Goal: Task Accomplishment & Management: Manage account settings

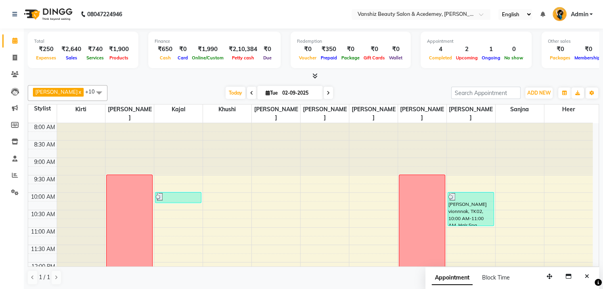
scroll to position [188, 0]
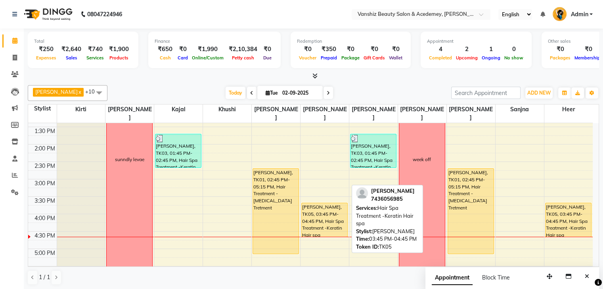
click at [337, 205] on div "[PERSON_NAME], TK05, 03:45 PM-04:45 PM, Hair Spa Treatment -Keratin Hair spa" at bounding box center [324, 220] width 46 height 34
select select "1"
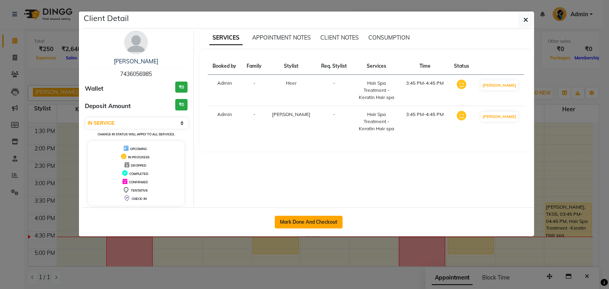
click at [320, 224] on button "Mark Done And Checkout" at bounding box center [309, 222] width 68 height 13
select select "service"
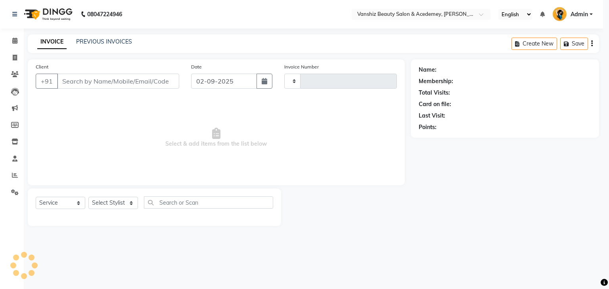
type input "1292"
select select "5403"
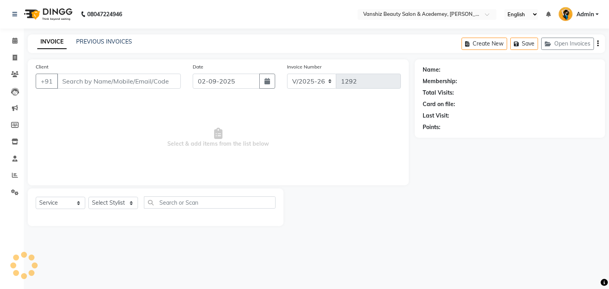
type input "7436056985"
select select "88512"
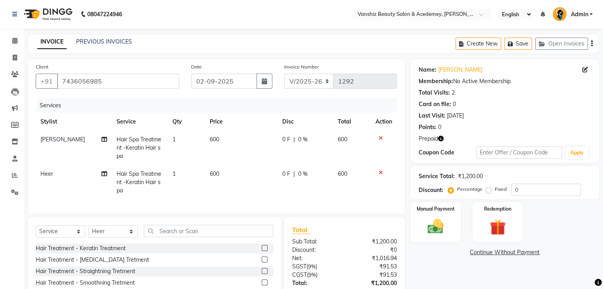
click at [214, 141] on span "600" at bounding box center [215, 139] width 10 height 7
select select "87480"
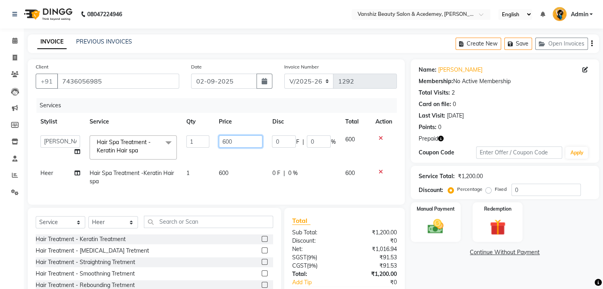
click at [234, 141] on input "600" at bounding box center [241, 141] width 44 height 12
type input "6"
type input "250"
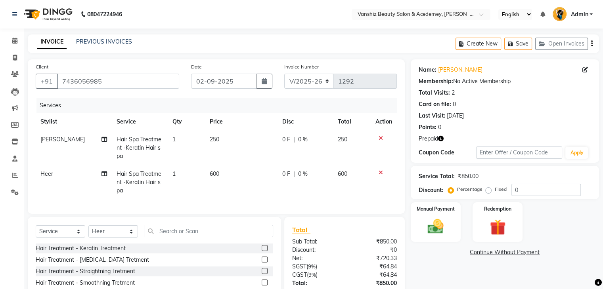
click at [218, 177] on td "600" at bounding box center [241, 182] width 72 height 34
select select "88512"
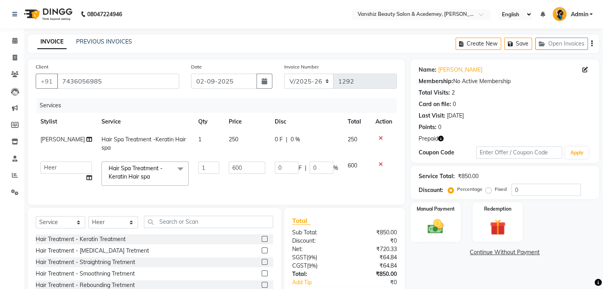
click at [224, 177] on td "600" at bounding box center [247, 174] width 46 height 34
click at [245, 167] on input "600" at bounding box center [247, 168] width 36 height 12
type input "6"
type input "250"
click at [491, 213] on div "Redemption" at bounding box center [497, 222] width 52 height 41
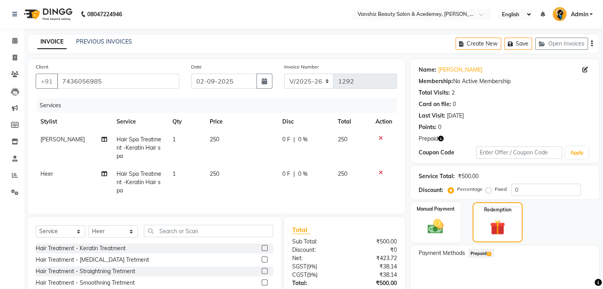
click at [475, 250] on span "Prepaid 1" at bounding box center [481, 253] width 26 height 9
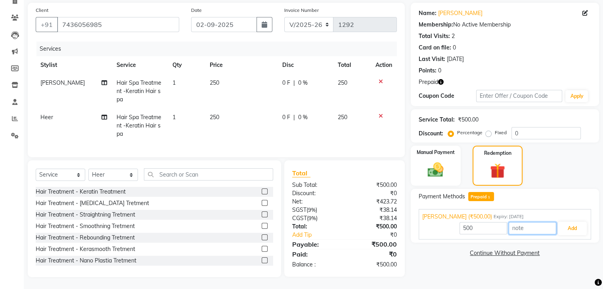
click at [531, 222] on input "text" at bounding box center [532, 228] width 48 height 12
type input "2"
type input "4 spa done"
click at [570, 222] on button "Add" at bounding box center [571, 228] width 29 height 13
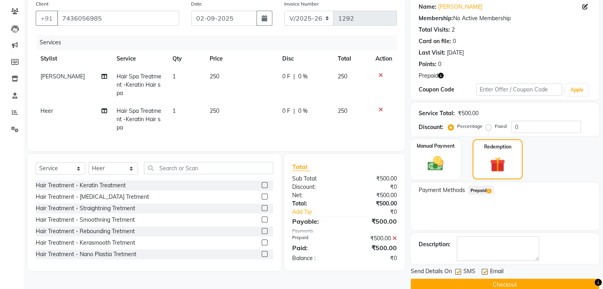
scroll to position [76, 0]
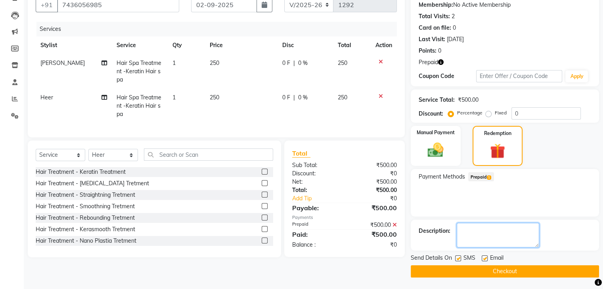
click at [516, 228] on textarea at bounding box center [497, 235] width 82 height 25
type textarea "all spa done"
click at [481, 258] on label at bounding box center [484, 259] width 6 height 6
click at [481, 258] on input "checkbox" at bounding box center [483, 258] width 5 height 5
checkbox input "false"
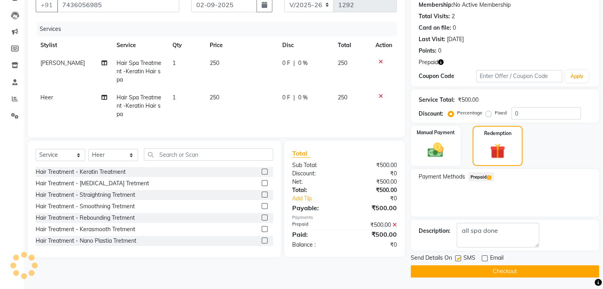
click at [482, 268] on button "Checkout" at bounding box center [504, 271] width 188 height 12
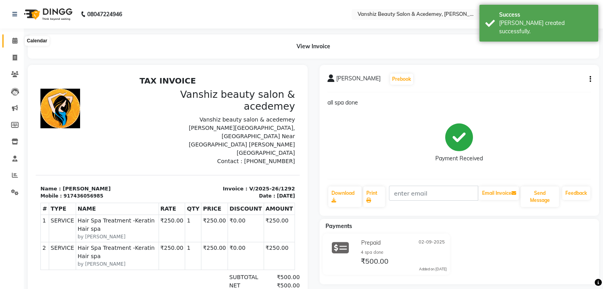
click at [13, 40] on icon at bounding box center [14, 41] width 5 height 6
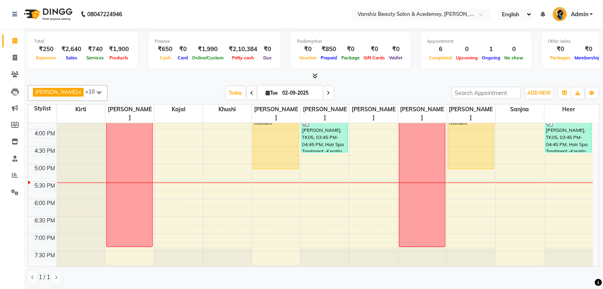
scroll to position [273, 0]
click at [166, 225] on div "8:00 AM 8:30 AM 9:00 AM 9:30 AM 10:00 AM 10:30 AM 11:00 AM 11:30 AM 12:00 PM 12…" at bounding box center [310, 77] width 564 height 453
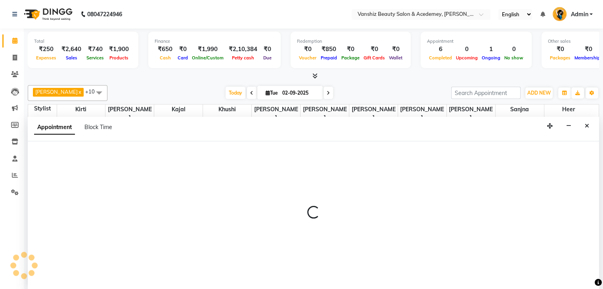
scroll to position [0, 0]
select select "68622"
select select "1140"
select select "tentative"
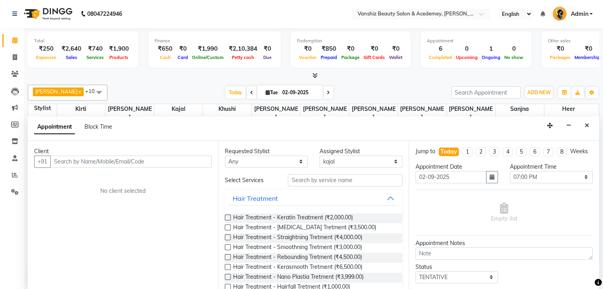
click at [122, 156] on input "text" at bounding box center [130, 162] width 161 height 12
click at [126, 161] on input "text" at bounding box center [130, 162] width 161 height 12
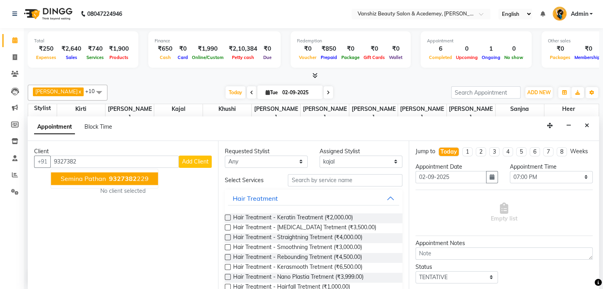
click at [116, 179] on span "9327382" at bounding box center [123, 179] width 28 height 8
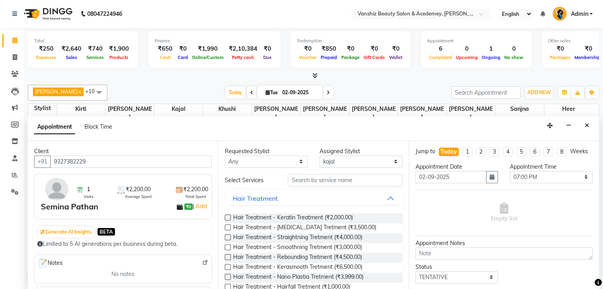
type input "9327382229"
click at [369, 162] on select "Select [PERSON_NAME] [PERSON_NAME] [PERSON_NAME] kajal [PERSON_NAME] [PERSON_NA…" at bounding box center [360, 162] width 83 height 12
select select "38128"
click at [319, 156] on select "Select [PERSON_NAME] [PERSON_NAME] [PERSON_NAME] kajal [PERSON_NAME] [PERSON_NA…" at bounding box center [360, 162] width 83 height 12
click at [349, 178] on input "text" at bounding box center [345, 180] width 114 height 12
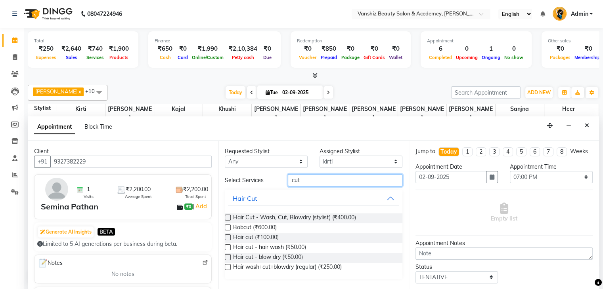
type input "cut"
click at [227, 215] on label at bounding box center [228, 218] width 6 height 6
click at [227, 216] on input "checkbox" at bounding box center [227, 218] width 5 height 5
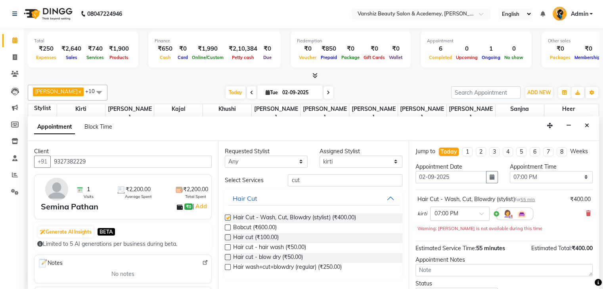
checkbox input "false"
click at [351, 162] on select "Select [PERSON_NAME] [PERSON_NAME] [PERSON_NAME] kajal [PERSON_NAME] [PERSON_NA…" at bounding box center [360, 162] width 83 height 12
select select "86122"
click at [319, 156] on select "Select [PERSON_NAME] [PERSON_NAME] [PERSON_NAME] kajal [PERSON_NAME] [PERSON_NA…" at bounding box center [360, 162] width 83 height 12
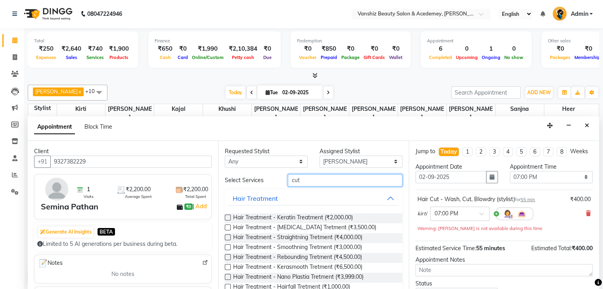
click at [355, 184] on input "cut" at bounding box center [345, 180] width 114 height 12
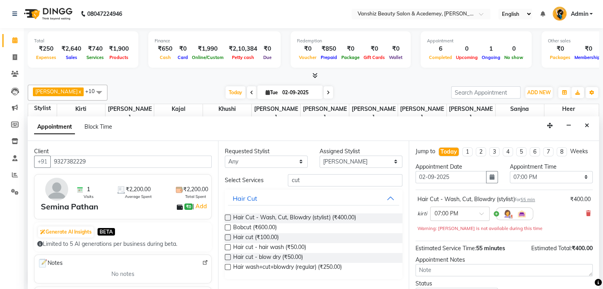
click at [227, 218] on label at bounding box center [228, 218] width 6 height 6
click at [227, 218] on input "checkbox" at bounding box center [227, 218] width 5 height 5
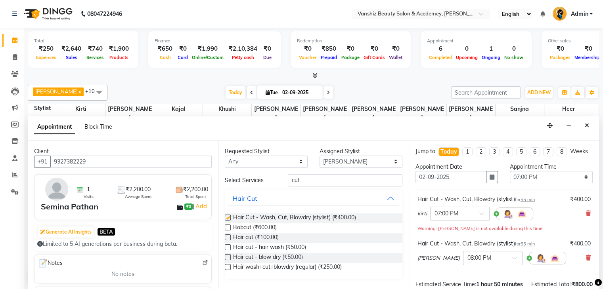
checkbox input "false"
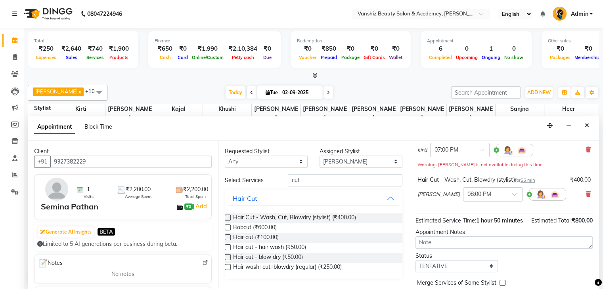
scroll to position [52, 0]
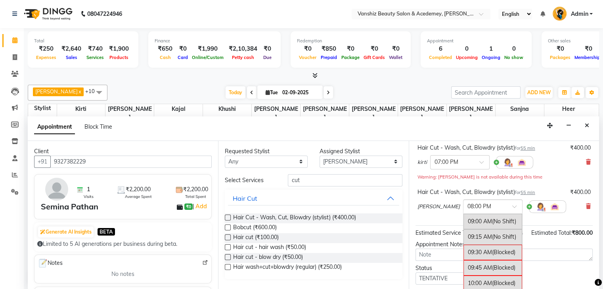
click at [463, 207] on div "× 08:00 PM" at bounding box center [492, 207] width 59 height 14
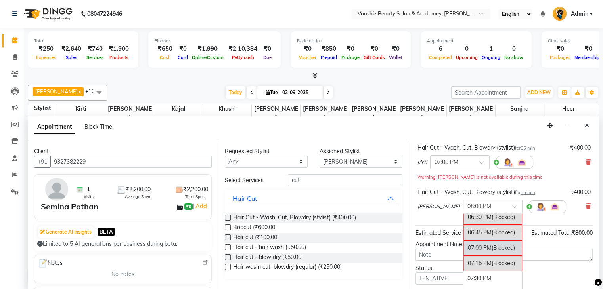
click at [463, 249] on div "07:00 PM (Blocked)" at bounding box center [492, 247] width 59 height 15
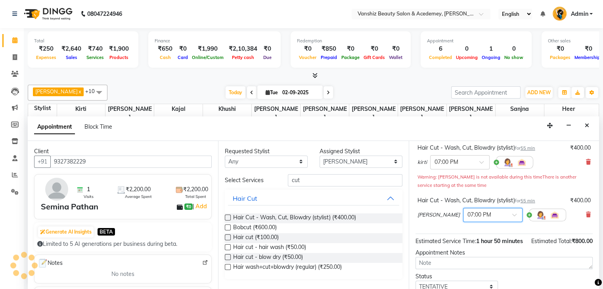
scroll to position [120, 0]
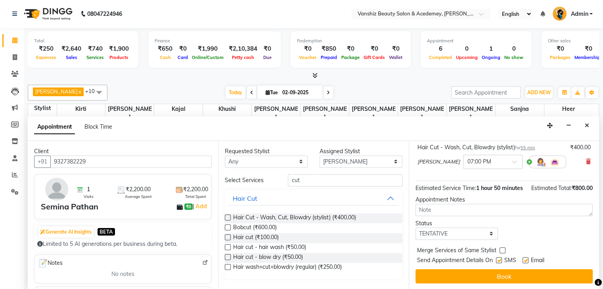
click at [524, 260] on label at bounding box center [525, 261] width 6 height 6
click at [524, 260] on input "checkbox" at bounding box center [524, 261] width 5 height 5
checkbox input "false"
click at [500, 260] on label at bounding box center [499, 261] width 6 height 6
click at [500, 260] on input "checkbox" at bounding box center [498, 261] width 5 height 5
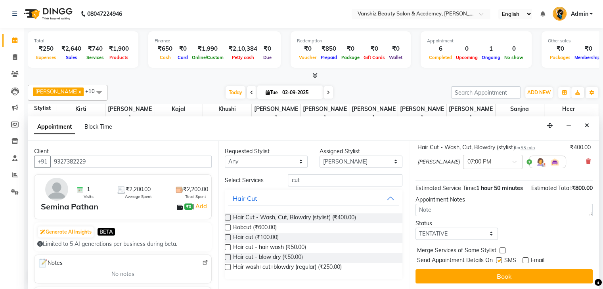
checkbox input "false"
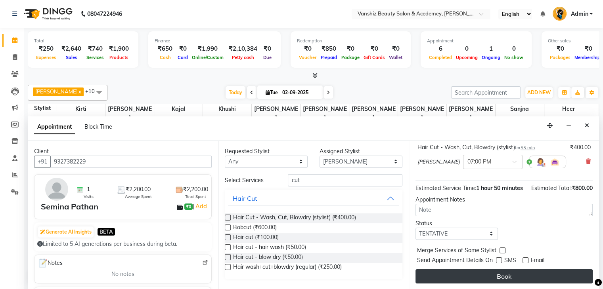
click at [507, 273] on button "Book" at bounding box center [503, 276] width 177 height 14
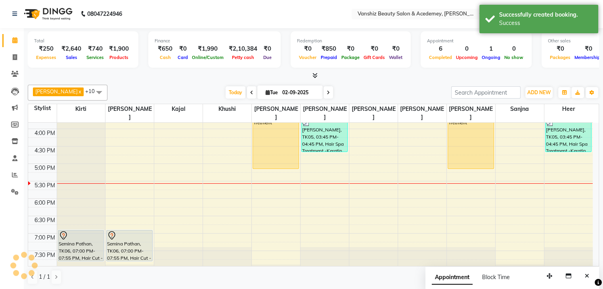
scroll to position [0, 0]
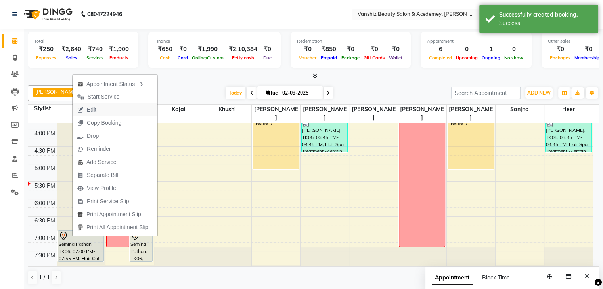
click at [87, 109] on span "Edit" at bounding box center [92, 110] width 10 height 8
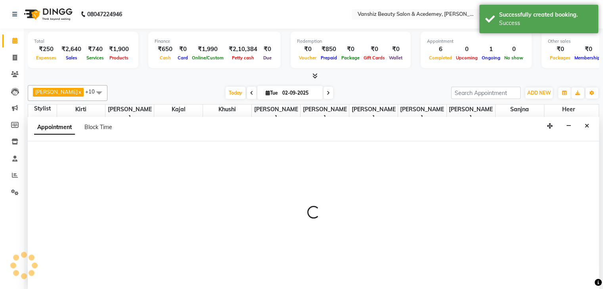
scroll to position [0, 0]
select select "tentative"
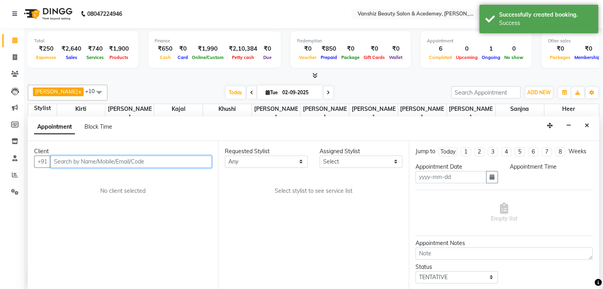
type input "02-09-2025"
select select "86122"
select select "1140"
select select "2468"
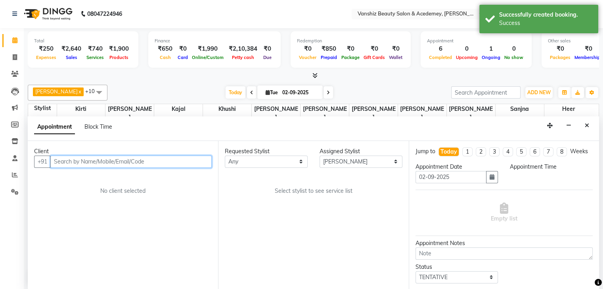
select select "2468"
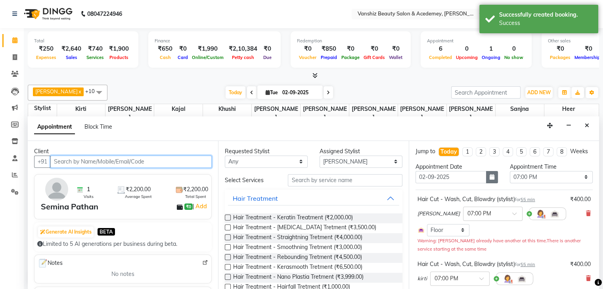
scroll to position [297, 0]
click at [486, 181] on button "button" at bounding box center [492, 177] width 12 height 12
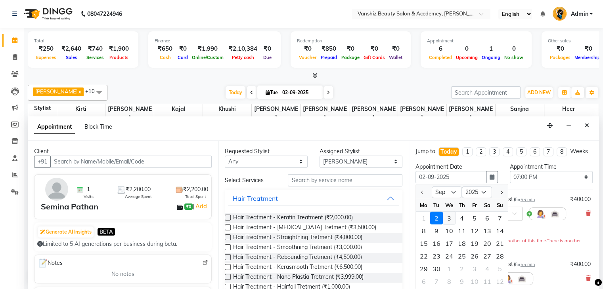
click at [447, 225] on div "3" at bounding box center [449, 218] width 13 height 13
type input "[DATE]"
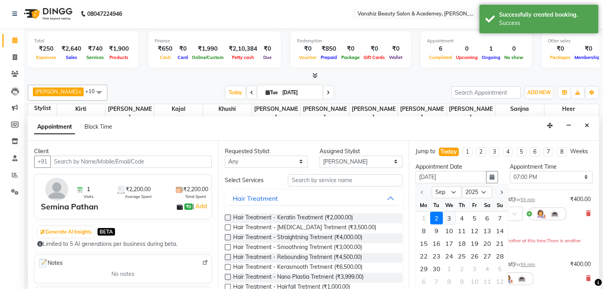
scroll to position [0, 0]
select select "1140"
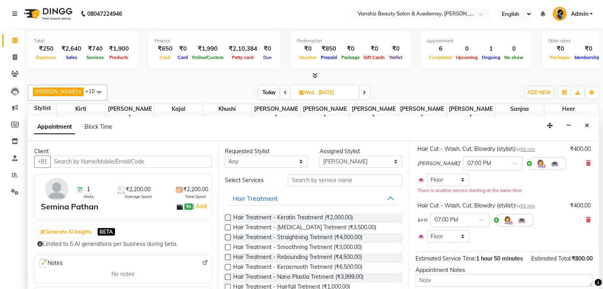
scroll to position [106, 0]
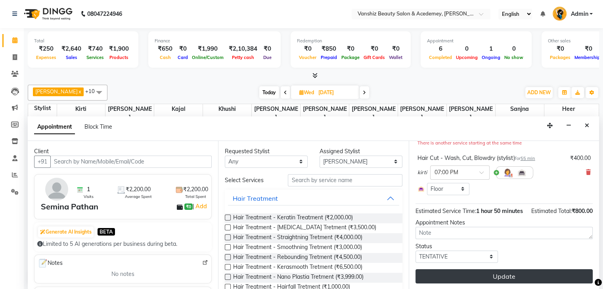
click at [515, 281] on button "Update" at bounding box center [503, 276] width 177 height 14
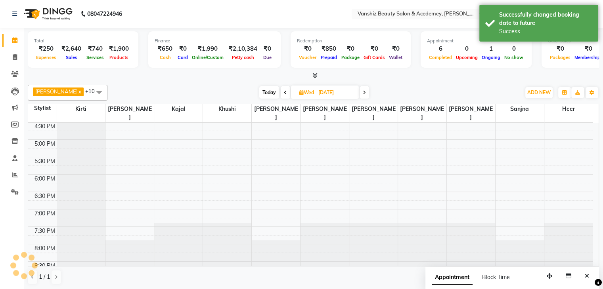
scroll to position [0, 0]
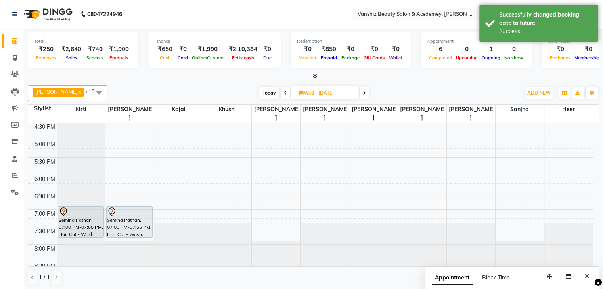
click at [259, 87] on span "Today" at bounding box center [269, 93] width 20 height 12
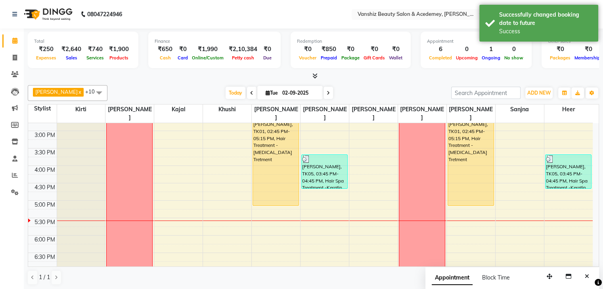
scroll to position [236, 0]
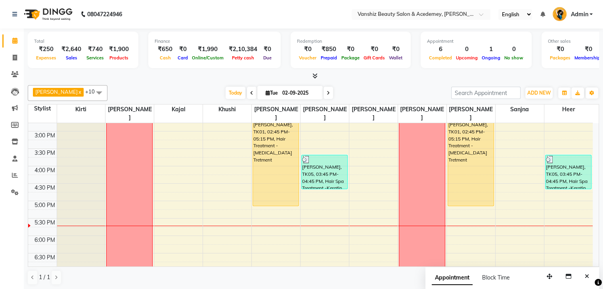
click at [326, 93] on icon at bounding box center [327, 93] width 3 height 5
type input "[DATE]"
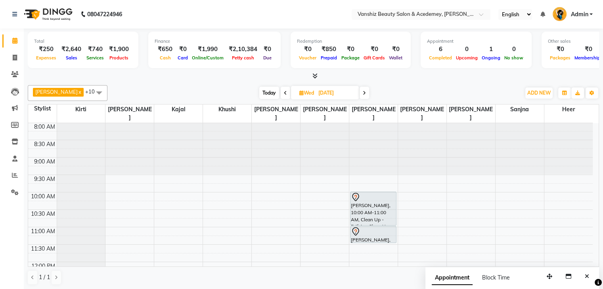
scroll to position [0, 0]
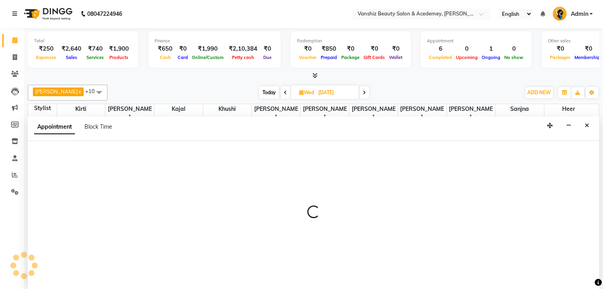
select select "87766"
select select "615"
select select "tentative"
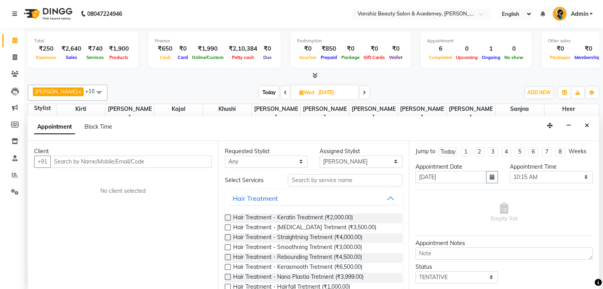
click at [181, 157] on input "text" at bounding box center [130, 162] width 161 height 12
type input "8"
type input "6354710044"
click at [185, 160] on span "Add Client" at bounding box center [195, 161] width 27 height 7
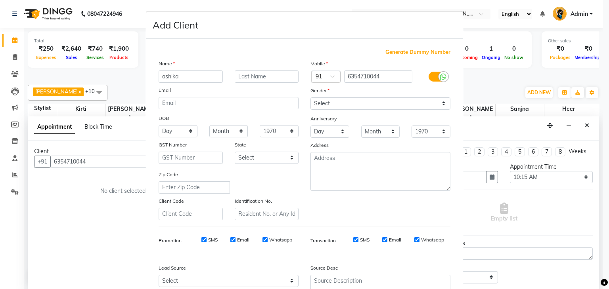
type input "ashika"
click at [256, 76] on input "text" at bounding box center [267, 77] width 64 height 12
click at [256, 76] on input "dhokiy" at bounding box center [267, 77] width 64 height 12
type input "[PERSON_NAME]"
click at [330, 106] on select "Select [DEMOGRAPHIC_DATA] [DEMOGRAPHIC_DATA] Other Prefer Not To Say" at bounding box center [380, 103] width 140 height 12
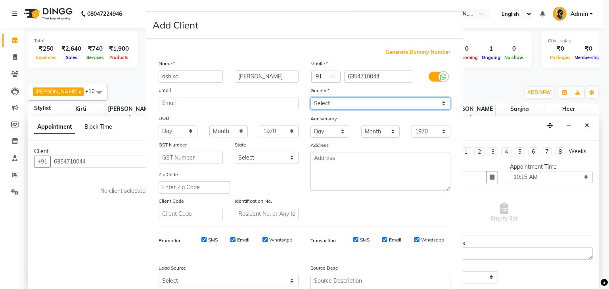
select select "[DEMOGRAPHIC_DATA]"
click at [310, 98] on select "Select [DEMOGRAPHIC_DATA] [DEMOGRAPHIC_DATA] Other Prefer Not To Say" at bounding box center [380, 103] width 140 height 12
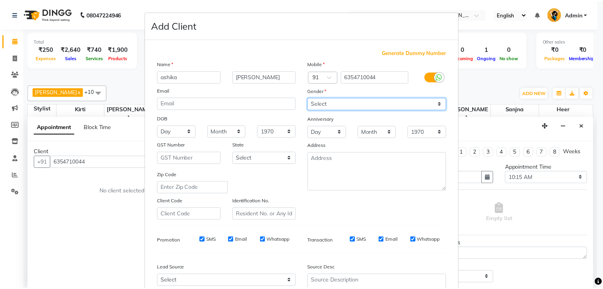
scroll to position [80, 0]
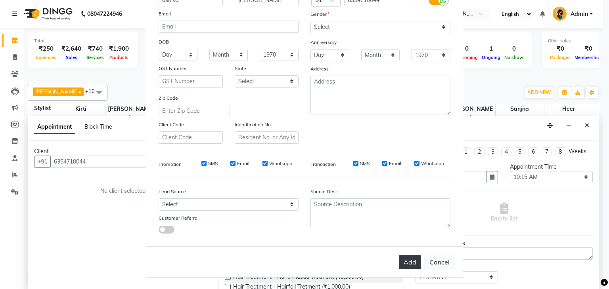
click at [406, 263] on button "Add" at bounding box center [410, 262] width 22 height 14
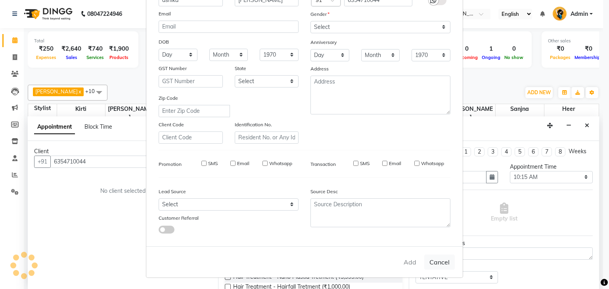
select select
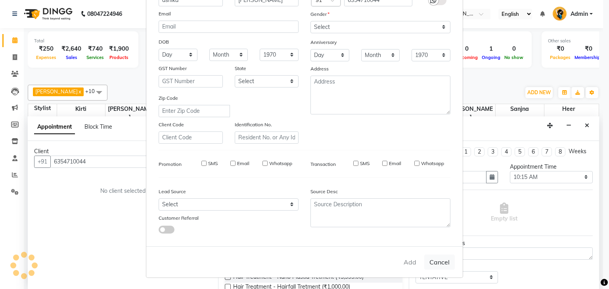
select select
checkbox input "false"
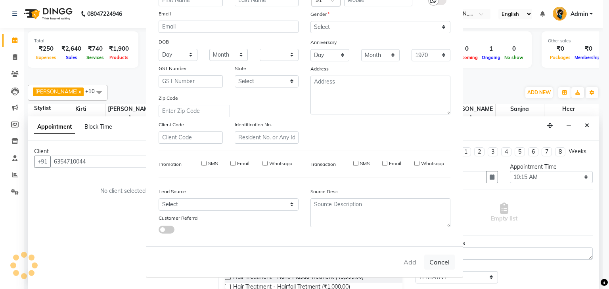
checkbox input "false"
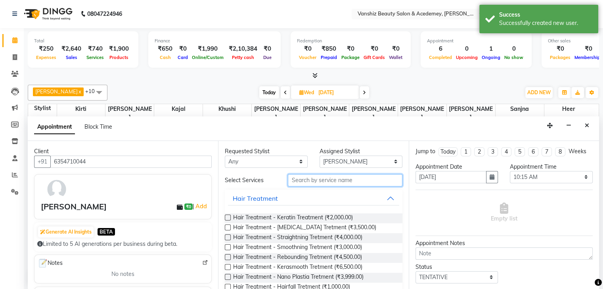
click at [310, 182] on input "text" at bounding box center [345, 180] width 114 height 12
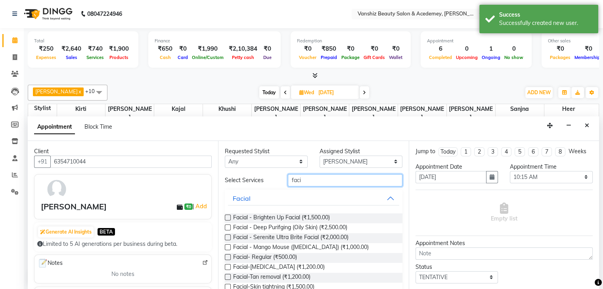
type input "faci"
click at [227, 256] on label at bounding box center [228, 257] width 6 height 6
click at [227, 256] on input "checkbox" at bounding box center [227, 258] width 5 height 5
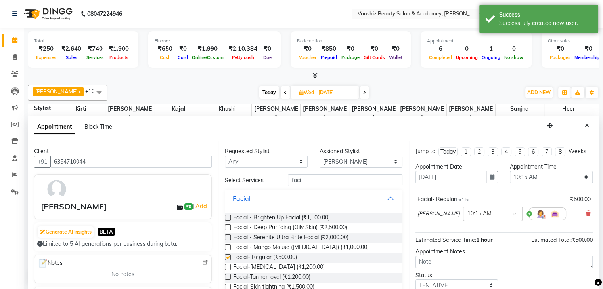
checkbox input "false"
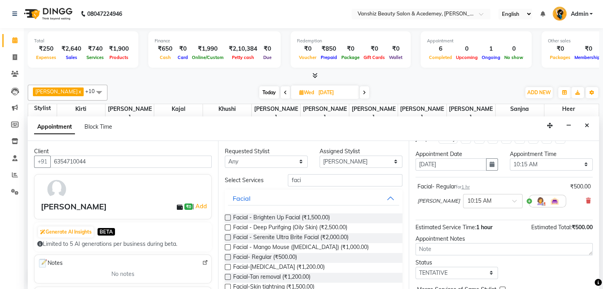
scroll to position [13, 0]
click at [525, 159] on select "Select 09:00 AM 09:15 AM 09:30 AM 09:45 AM 10:00 AM 10:15 AM 10:30 AM 10:45 AM …" at bounding box center [550, 164] width 83 height 12
select select "600"
click at [509, 158] on select "Select 09:00 AM 09:15 AM 09:30 AM 09:45 AM 10:00 AM 10:15 AM 10:30 AM 10:45 AM …" at bounding box center [550, 164] width 83 height 12
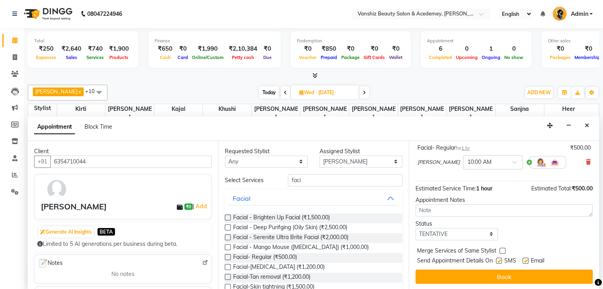
click at [523, 258] on label at bounding box center [525, 261] width 6 height 6
click at [523, 259] on input "checkbox" at bounding box center [524, 261] width 5 height 5
checkbox input "false"
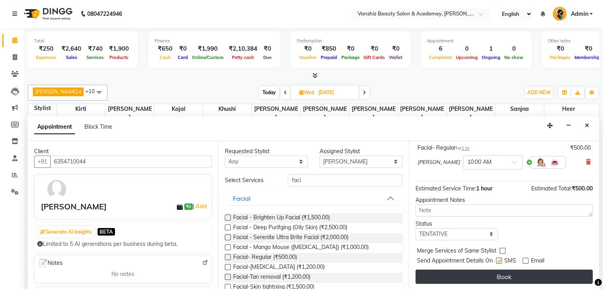
click at [507, 274] on button "Book" at bounding box center [503, 277] width 177 height 14
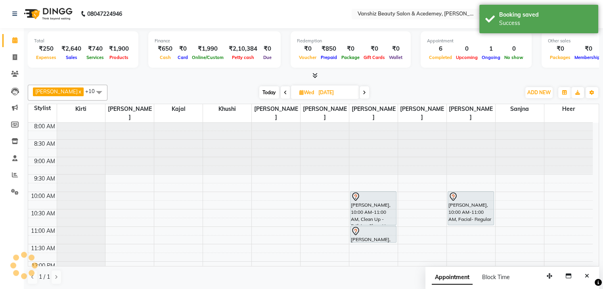
scroll to position [0, 0]
click at [259, 90] on span "Today" at bounding box center [269, 93] width 20 height 12
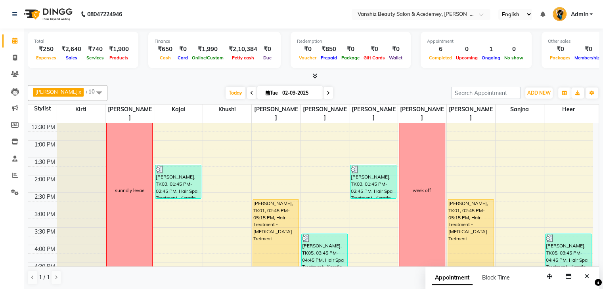
scroll to position [141, 0]
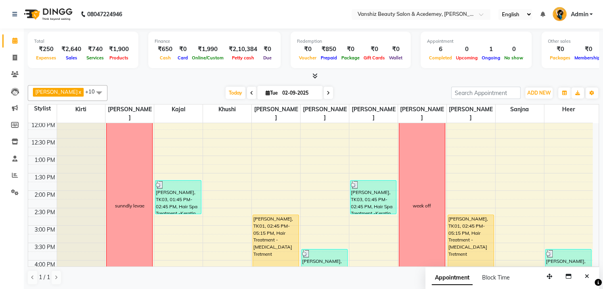
click at [326, 94] on icon at bounding box center [327, 93] width 3 height 5
type input "[DATE]"
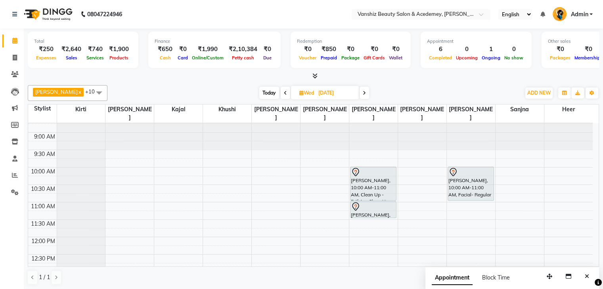
scroll to position [30, 0]
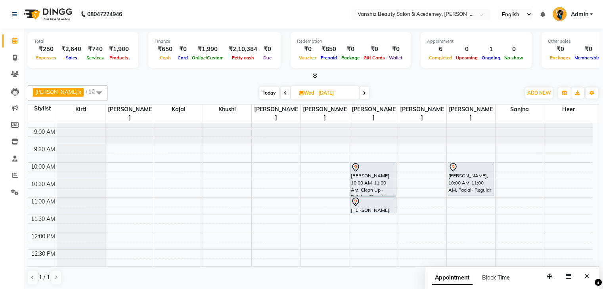
click at [299, 90] on icon at bounding box center [301, 92] width 4 height 5
select select "9"
select select "2025"
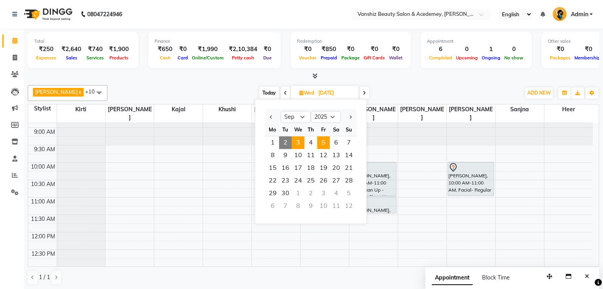
click at [325, 142] on span "5" at bounding box center [323, 142] width 13 height 13
type input "[DATE]"
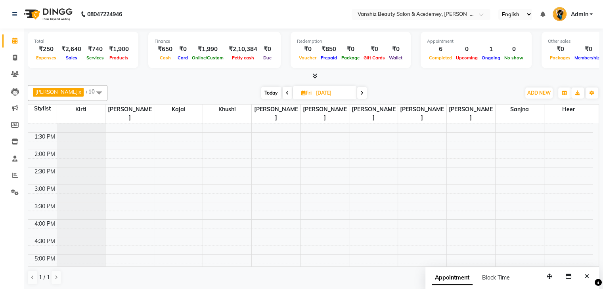
scroll to position [197, 0]
click at [187, 181] on div "8:00 AM 8:30 AM 9:00 AM 9:30 AM 10:00 AM 10:30 AM 11:00 AM 11:30 AM 12:00 PM 12…" at bounding box center [310, 153] width 564 height 453
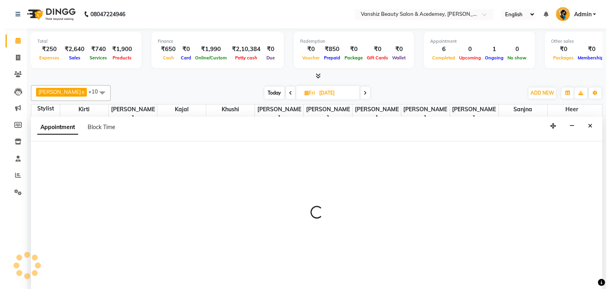
scroll to position [0, 0]
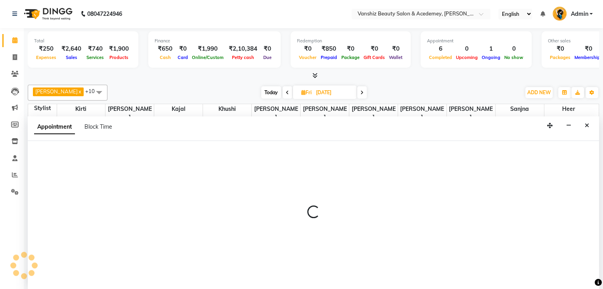
select select "68622"
select select "tentative"
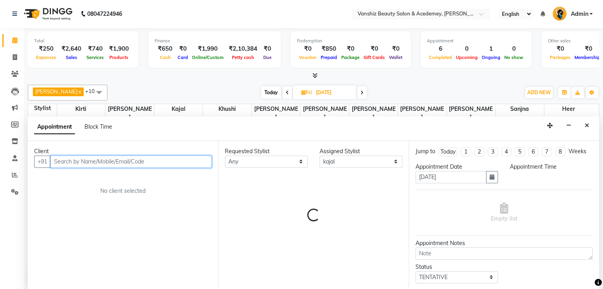
select select "930"
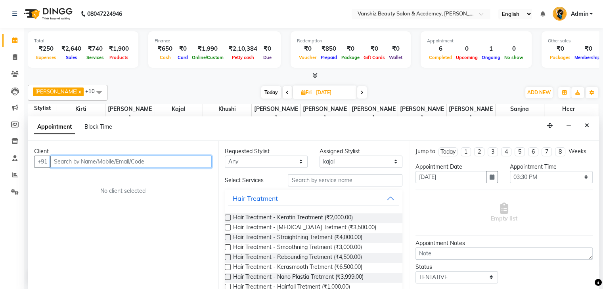
click at [129, 159] on input "text" at bounding box center [130, 162] width 161 height 12
type input "6355699985"
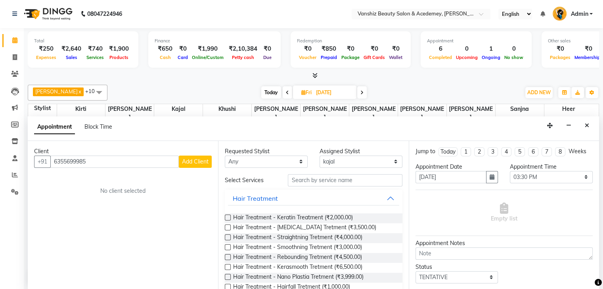
click at [189, 162] on span "Add Client" at bounding box center [195, 161] width 27 height 7
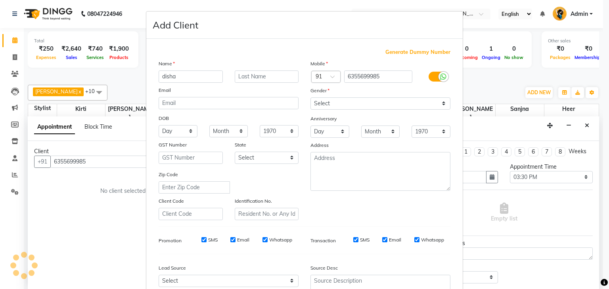
type input "disha"
click at [257, 79] on input "text" at bounding box center [267, 77] width 64 height 12
type input "[PERSON_NAME]"
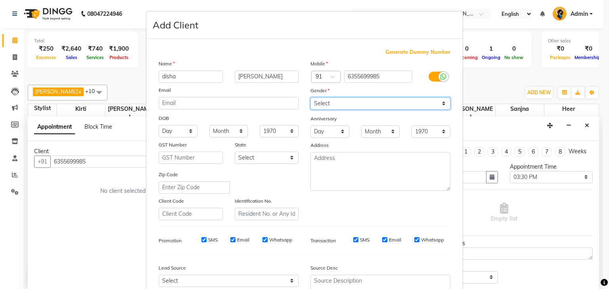
click at [339, 105] on select "Select [DEMOGRAPHIC_DATA] [DEMOGRAPHIC_DATA] Other Prefer Not To Say" at bounding box center [380, 103] width 140 height 12
select select "[DEMOGRAPHIC_DATA]"
click at [310, 98] on select "Select [DEMOGRAPHIC_DATA] [DEMOGRAPHIC_DATA] Other Prefer Not To Say" at bounding box center [380, 103] width 140 height 12
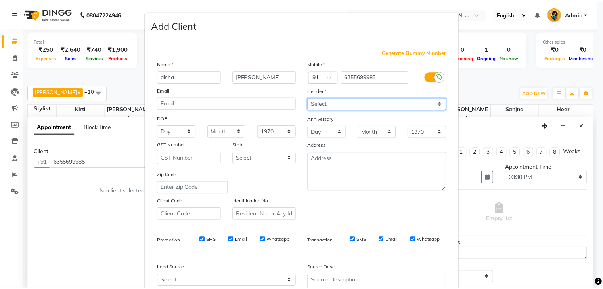
scroll to position [80, 0]
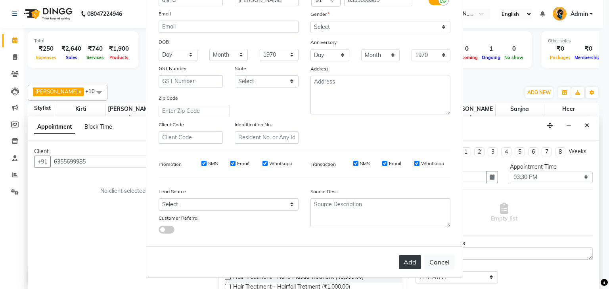
click at [406, 258] on button "Add" at bounding box center [410, 262] width 22 height 14
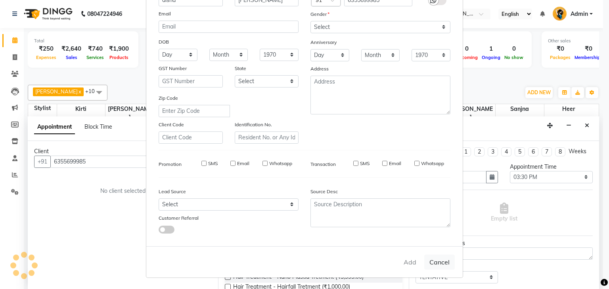
select select
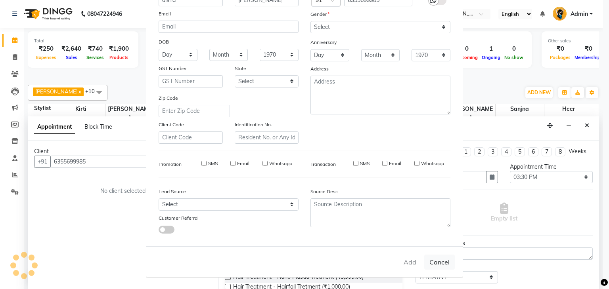
select select
checkbox input "false"
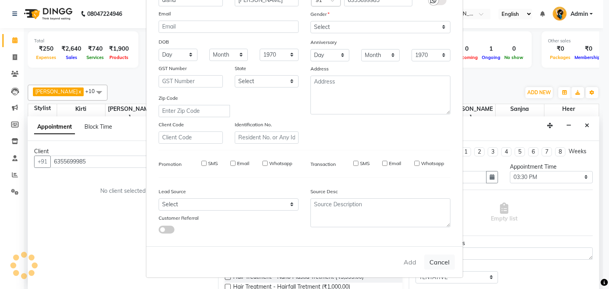
checkbox input "false"
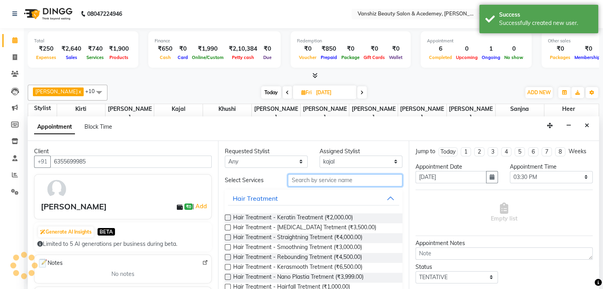
click at [315, 183] on input "text" at bounding box center [345, 180] width 114 height 12
click at [229, 226] on label at bounding box center [228, 228] width 6 height 6
click at [229, 226] on input "checkbox" at bounding box center [227, 228] width 5 height 5
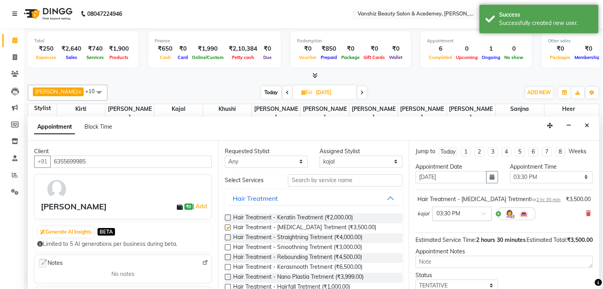
checkbox input "false"
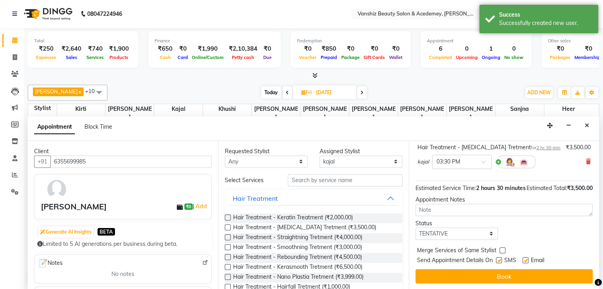
scroll to position [0, 0]
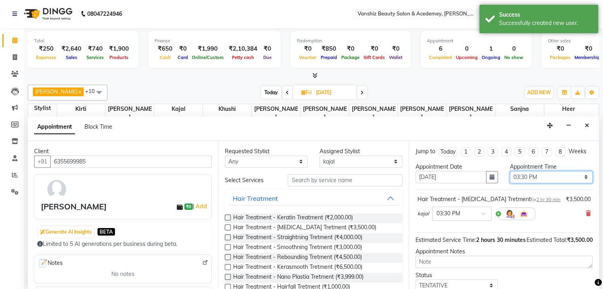
click at [545, 175] on select "Select 09:00 AM 09:15 AM 09:30 AM 09:45 AM 10:00 AM 10:15 AM 10:30 AM 10:45 AM …" at bounding box center [550, 177] width 83 height 12
select select "840"
click at [509, 171] on select "Select 09:00 AM 09:15 AM 09:30 AM 09:45 AM 10:00 AM 10:15 AM 10:30 AM 10:45 AM …" at bounding box center [550, 177] width 83 height 12
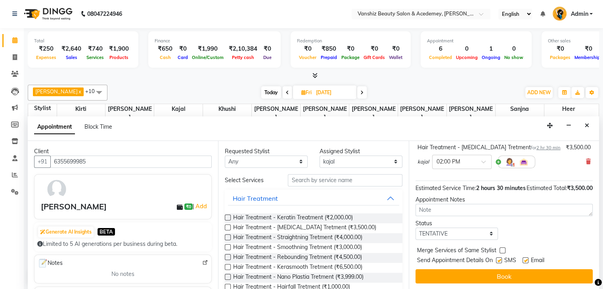
click at [524, 258] on label at bounding box center [525, 261] width 6 height 6
click at [524, 259] on input "checkbox" at bounding box center [524, 261] width 5 height 5
checkbox input "false"
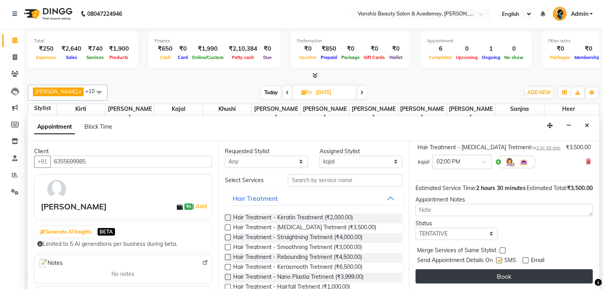
click at [519, 279] on button "Book" at bounding box center [503, 276] width 177 height 14
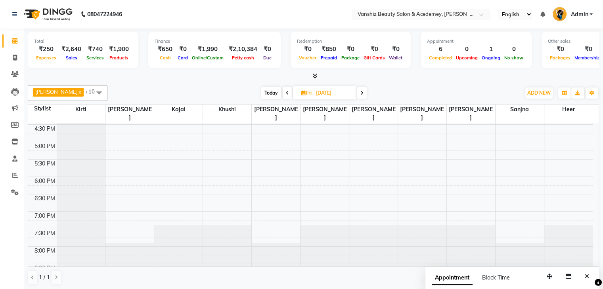
scroll to position [297, 0]
click at [261, 94] on span "Today" at bounding box center [271, 93] width 20 height 12
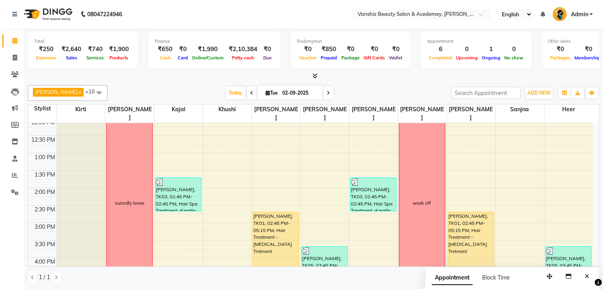
scroll to position [132, 0]
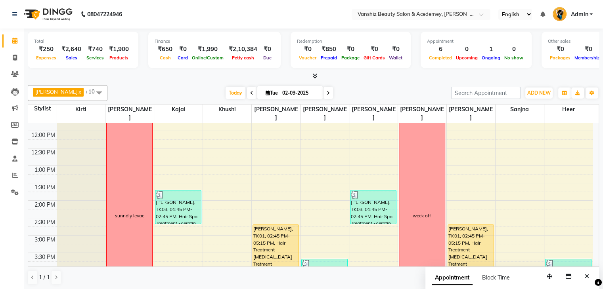
click at [326, 92] on icon at bounding box center [327, 93] width 3 height 5
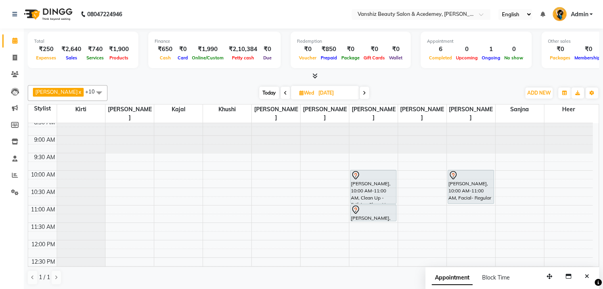
scroll to position [0, 0]
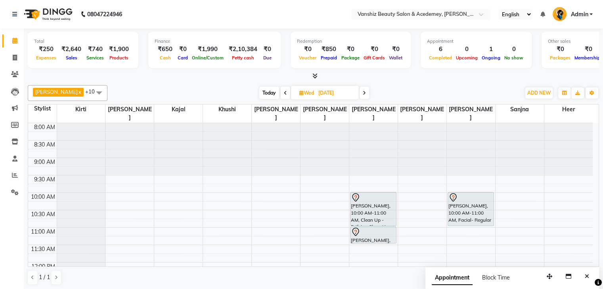
click at [259, 95] on span "Today" at bounding box center [269, 93] width 20 height 12
type input "02-09-2025"
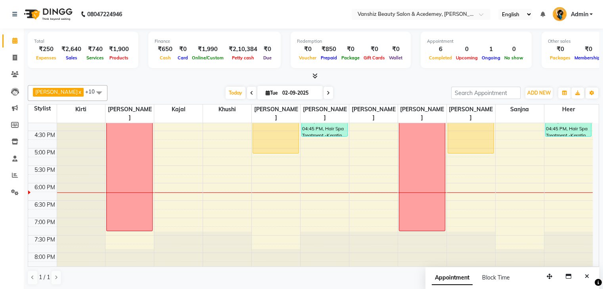
scroll to position [287, 0]
click at [307, 191] on div "8:00 AM 8:30 AM 9:00 AM 9:30 AM 10:00 AM 10:30 AM 11:00 AM 11:30 AM 12:00 PM 12…" at bounding box center [310, 62] width 564 height 453
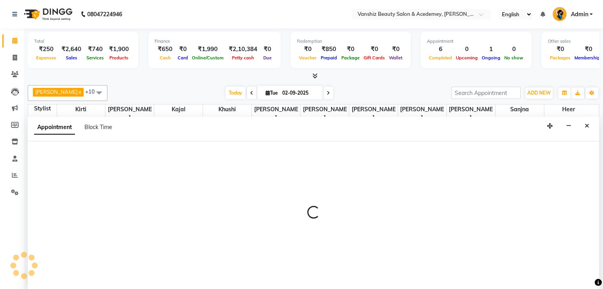
scroll to position [0, 0]
select select "87480"
select select "1110"
select select "tentative"
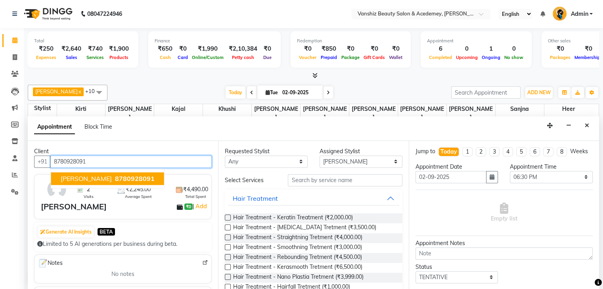
click at [118, 176] on button "[PERSON_NAME] 8780928091" at bounding box center [107, 178] width 113 height 13
type input "8780928091"
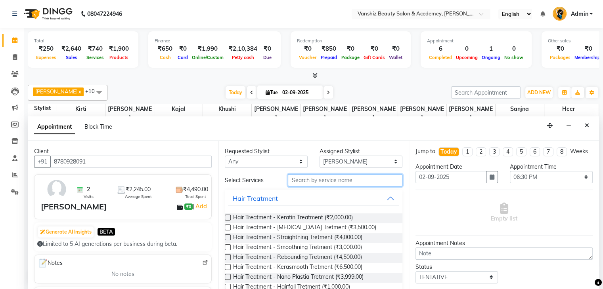
click at [300, 178] on input "text" at bounding box center [345, 180] width 114 height 12
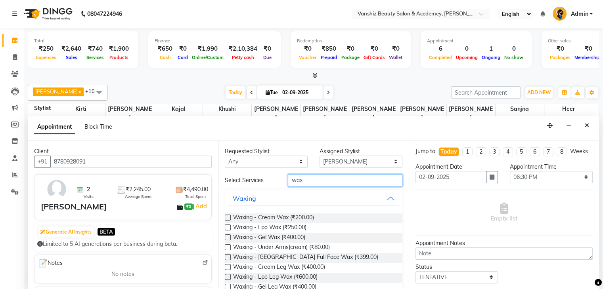
type input "wax"
click at [228, 216] on label at bounding box center [228, 218] width 6 height 6
click at [228, 216] on input "checkbox" at bounding box center [227, 218] width 5 height 5
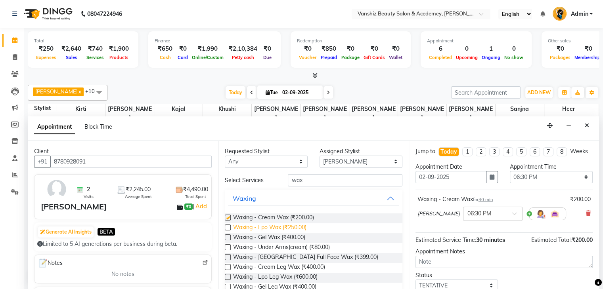
checkbox input "false"
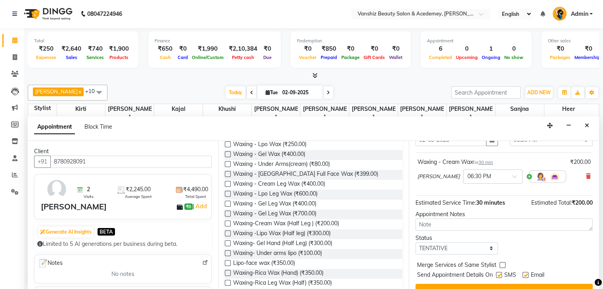
scroll to position [82, 0]
click at [227, 225] on label at bounding box center [228, 224] width 6 height 6
click at [227, 225] on input "checkbox" at bounding box center [227, 225] width 5 height 5
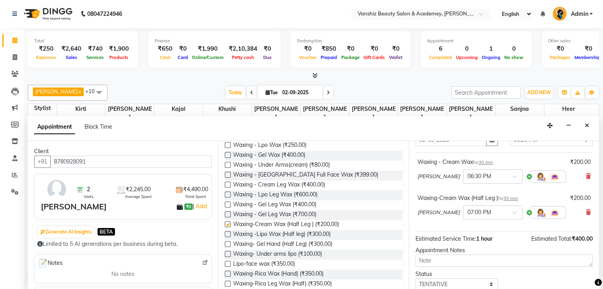
checkbox input "false"
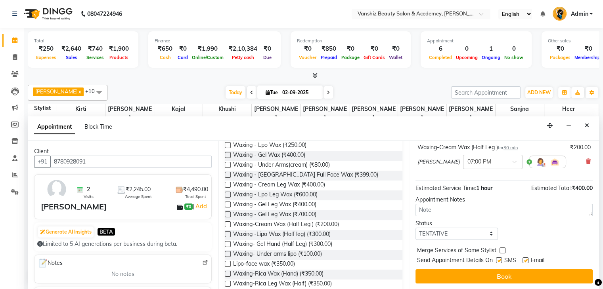
click at [524, 258] on label at bounding box center [525, 261] width 6 height 6
click at [524, 259] on input "checkbox" at bounding box center [524, 261] width 5 height 5
checkbox input "false"
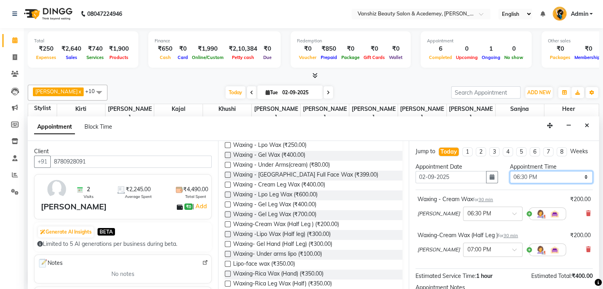
click at [555, 183] on select "Select 09:00 AM 09:15 AM 09:30 AM 09:45 AM 10:00 AM 10:15 AM 10:30 AM 10:45 AM …" at bounding box center [550, 177] width 83 height 12
select select "1125"
click at [509, 177] on select "Select 09:00 AM 09:15 AM 09:30 AM 09:45 AM 10:00 AM 10:15 AM 10:30 AM 10:45 AM …" at bounding box center [550, 177] width 83 height 12
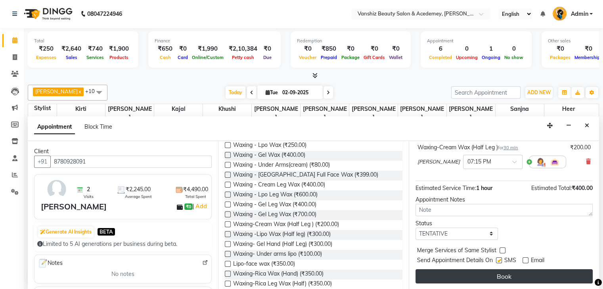
click at [526, 278] on button "Book" at bounding box center [503, 276] width 177 height 14
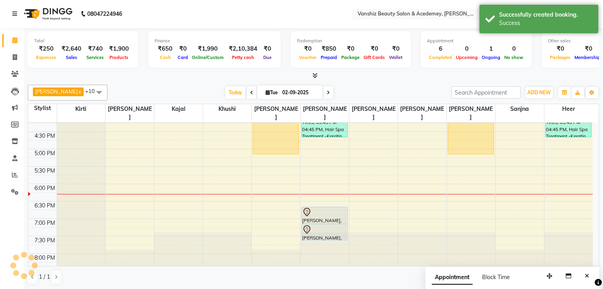
scroll to position [0, 0]
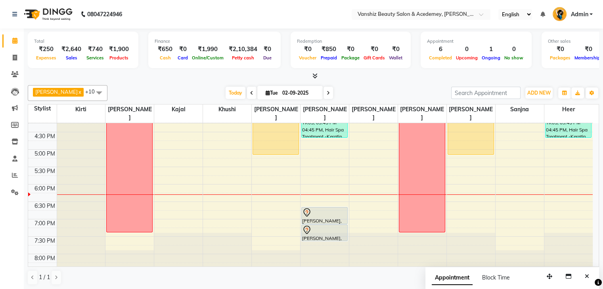
click at [435, 257] on div at bounding box center [422, 259] width 48 height 52
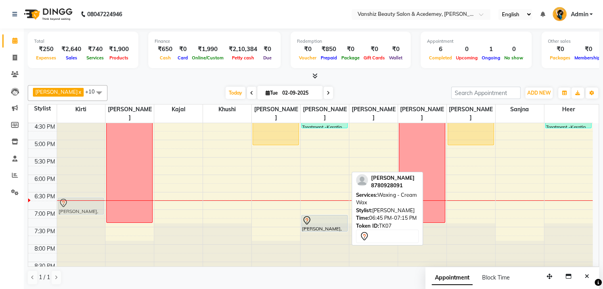
drag, startPoint x: 311, startPoint y: 195, endPoint x: 73, endPoint y: 196, distance: 237.7
click at [73, 196] on tr "[PERSON_NAME], TK07, 06:45 PM-07:15 PM, Waxing - Cream Wax sunndly levae [PERSO…" at bounding box center [310, 52] width 564 height 453
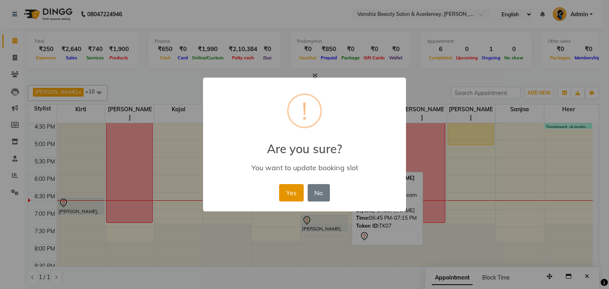
click at [292, 188] on button "Yes" at bounding box center [291, 192] width 24 height 17
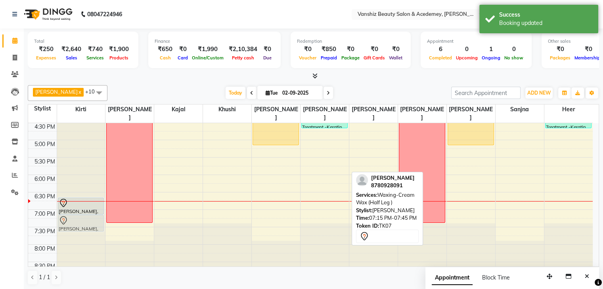
drag, startPoint x: 329, startPoint y: 212, endPoint x: 100, endPoint y: 212, distance: 229.4
click at [100, 212] on tr "[PERSON_NAME], TK07, 06:45 PM-07:15 PM, Waxing - Cream Wax [PERSON_NAME], TK07,…" at bounding box center [310, 52] width 564 height 453
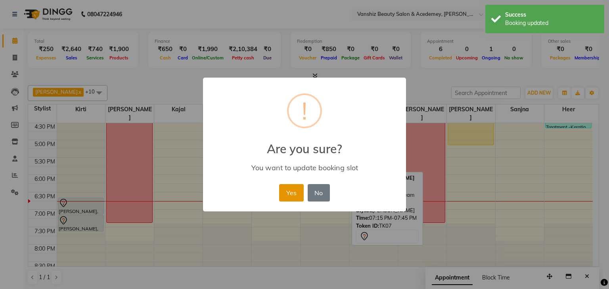
click at [299, 192] on button "Yes" at bounding box center [291, 192] width 24 height 17
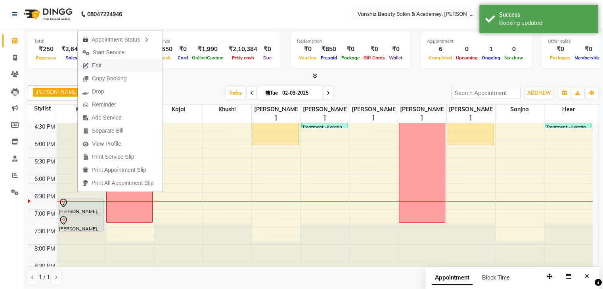
click at [118, 64] on button "Edit" at bounding box center [120, 65] width 85 height 13
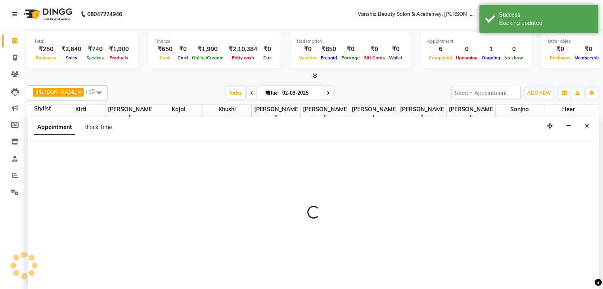
scroll to position [0, 0]
select select "tentative"
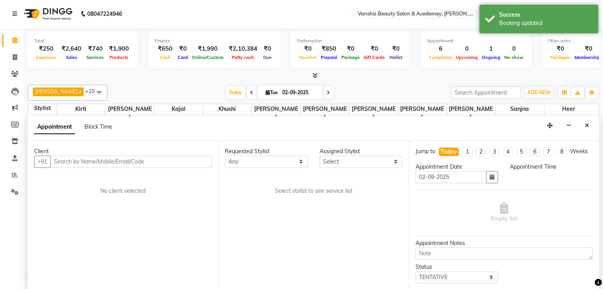
scroll to position [0, 0]
select select "1125"
select select "38128"
select select "2468"
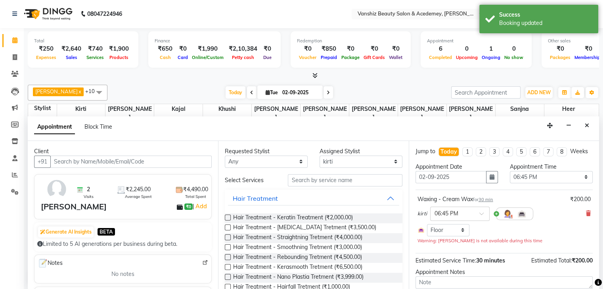
select select "2468"
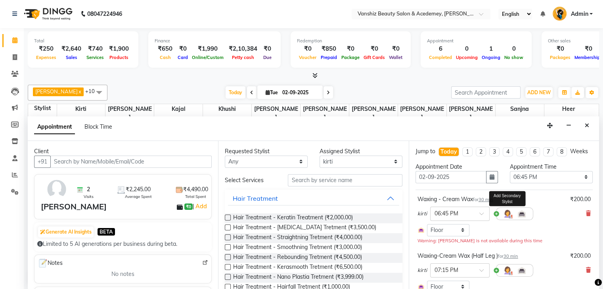
click at [504, 219] on img at bounding box center [507, 214] width 10 height 10
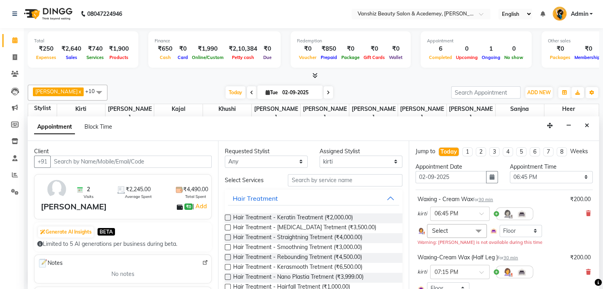
click at [446, 235] on span "Select" at bounding box center [440, 230] width 16 height 7
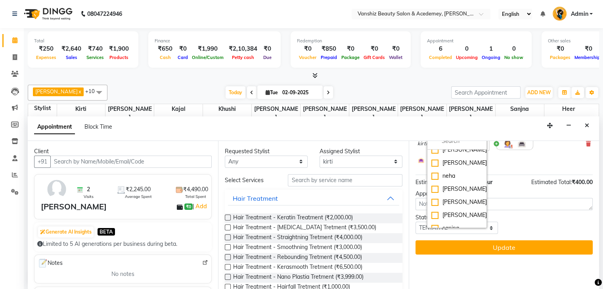
scroll to position [169, 0]
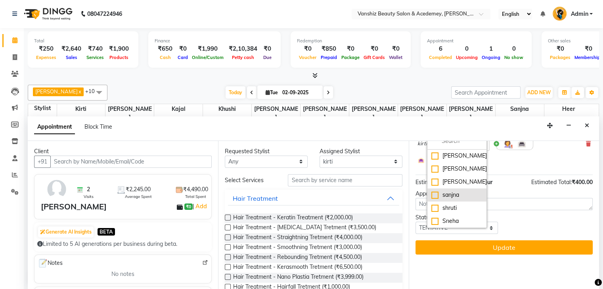
click at [433, 199] on div "sanjna" at bounding box center [456, 195] width 51 height 8
checkbox input "true"
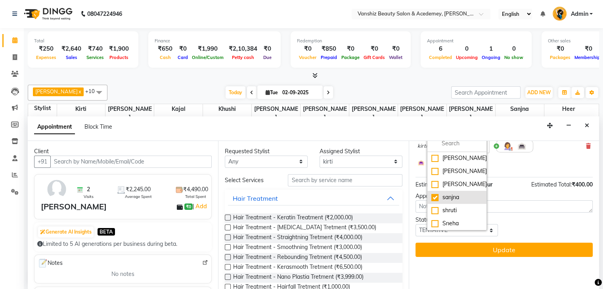
scroll to position [130, 0]
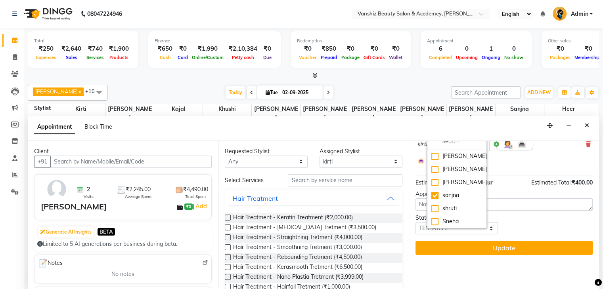
click at [502, 149] on img at bounding box center [507, 144] width 10 height 10
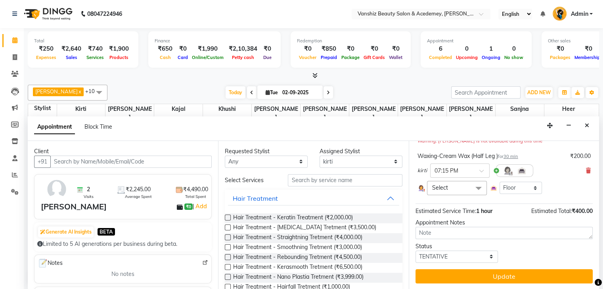
click at [447, 185] on span "Select" at bounding box center [457, 188] width 60 height 14
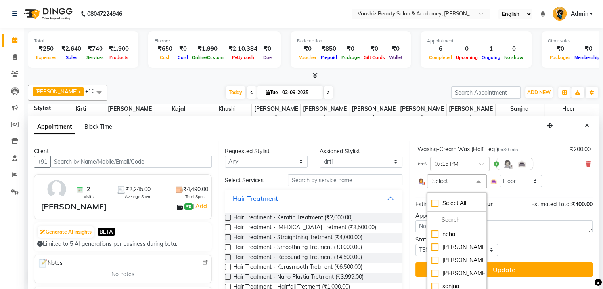
scroll to position [169, 0]
click at [435, 278] on div "sanjna" at bounding box center [456, 274] width 51 height 8
checkbox input "true"
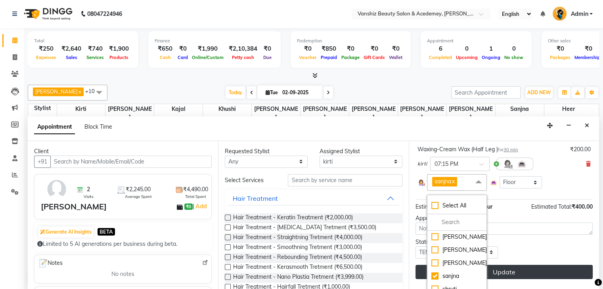
click at [512, 277] on button "Update" at bounding box center [503, 272] width 177 height 14
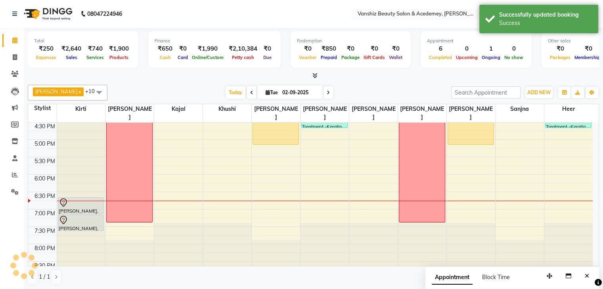
scroll to position [0, 0]
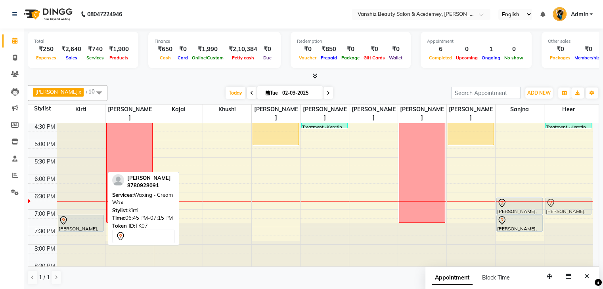
drag, startPoint x: 97, startPoint y: 195, endPoint x: 580, endPoint y: 195, distance: 483.3
click at [580, 195] on tr "[PERSON_NAME], TK07, 06:45 PM-07:15 PM, Waxing - Cream Wax [PERSON_NAME], TK07,…" at bounding box center [310, 52] width 564 height 453
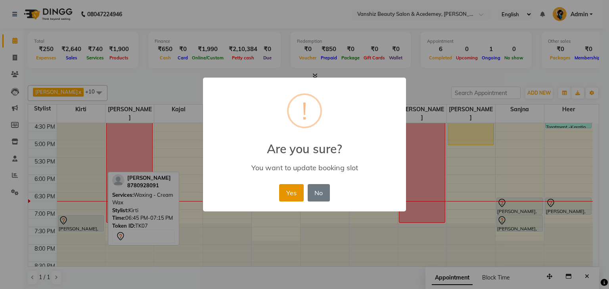
click at [288, 192] on button "Yes" at bounding box center [291, 192] width 24 height 17
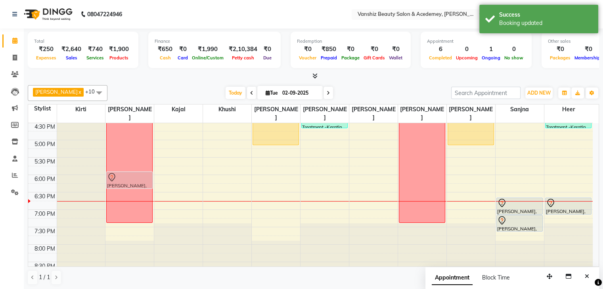
scroll to position [293, 0]
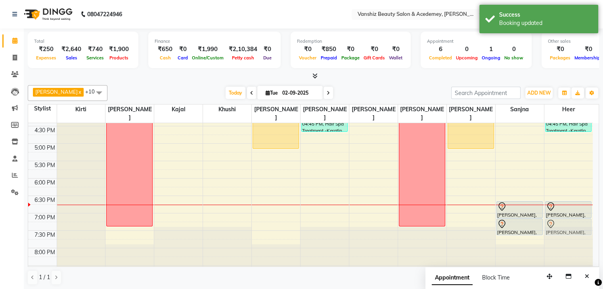
drag, startPoint x: 71, startPoint y: 214, endPoint x: 572, endPoint y: 220, distance: 501.6
click at [572, 220] on tr "[PERSON_NAME], TK07, 07:15 PM-07:45 PM, Waxing-Cream Wax (Half Leg ) sunndly le…" at bounding box center [310, 56] width 564 height 453
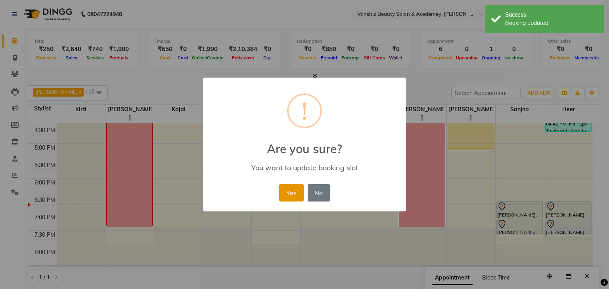
click at [291, 188] on button "Yes" at bounding box center [291, 192] width 24 height 17
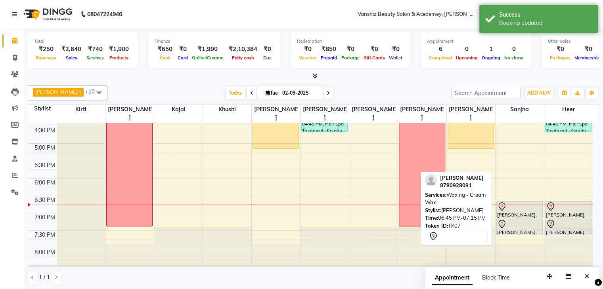
click at [522, 203] on div "[PERSON_NAME], TK07, 06:45 PM-07:15 PM, Waxing - Cream Wax" at bounding box center [519, 210] width 46 height 16
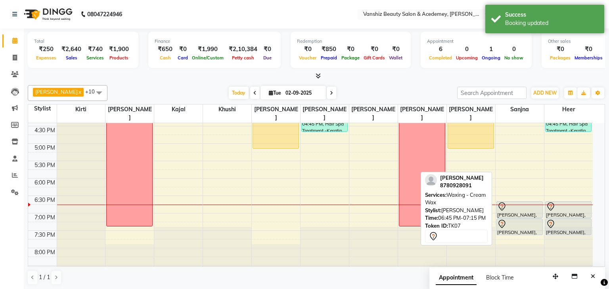
select select "7"
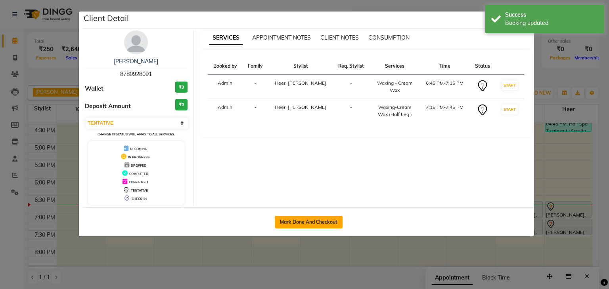
click at [322, 216] on button "Mark Done And Checkout" at bounding box center [309, 222] width 68 height 13
select select "service"
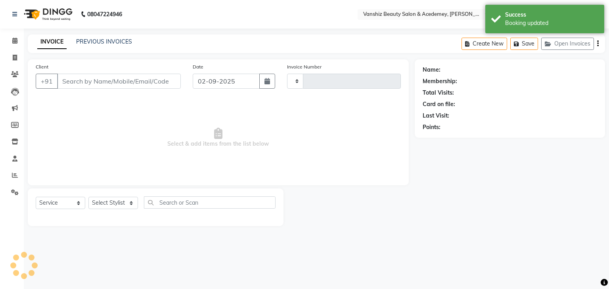
type input "1293"
select select "5403"
type input "8780928091"
select select "88512"
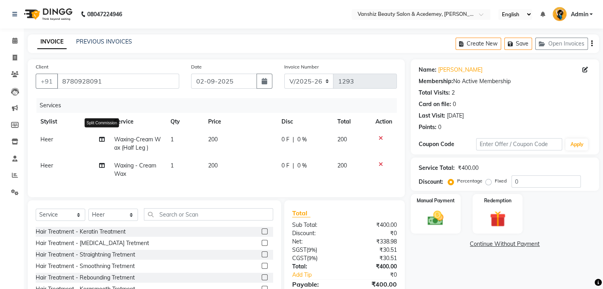
click at [101, 137] on icon at bounding box center [102, 140] width 6 height 6
select select "88512"
select select "88224"
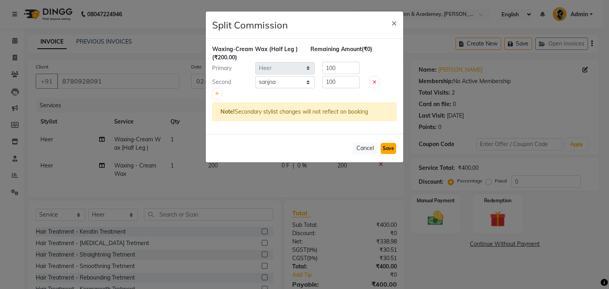
click at [383, 146] on button "Save" at bounding box center [387, 148] width 15 height 11
select select "Select"
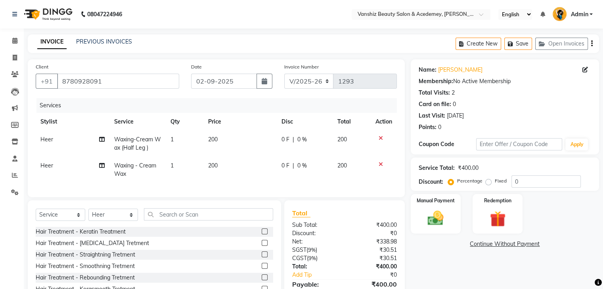
click at [140, 141] on span "Waxing-Cream Wax (Half Leg )" at bounding box center [137, 143] width 47 height 15
select select "88512"
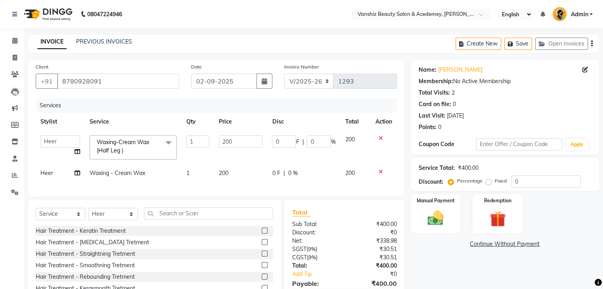
click at [116, 148] on span "Waxing-Cream Wax (Half Leg )" at bounding box center [123, 146] width 52 height 15
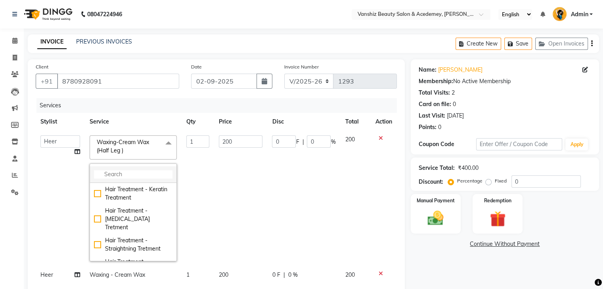
click at [124, 175] on input "multiselect-search" at bounding box center [133, 174] width 78 height 8
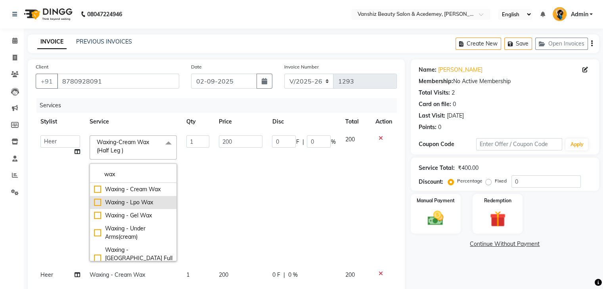
type input "wax"
click at [94, 203] on div "Waxing - Lpo Wax" at bounding box center [133, 202] width 78 height 8
checkbox input "true"
checkbox input "false"
type input "250"
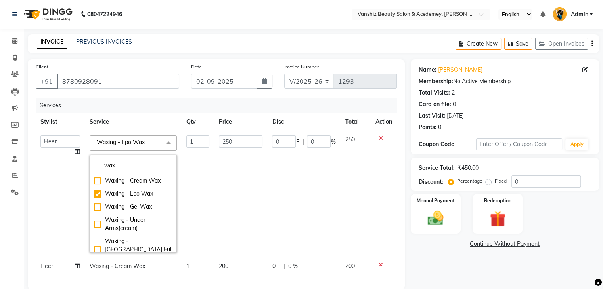
click at [217, 182] on td "250" at bounding box center [240, 194] width 53 height 127
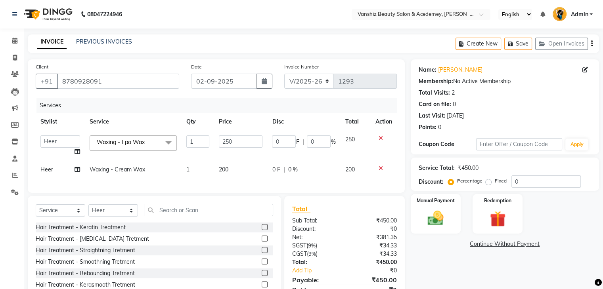
click at [136, 169] on span "Waxing - Cream Wax" at bounding box center [117, 169] width 55 height 7
select select "88512"
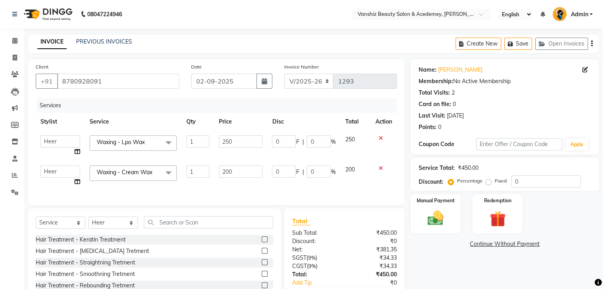
click at [137, 169] on span "Waxing - Cream Wax" at bounding box center [124, 172] width 55 height 7
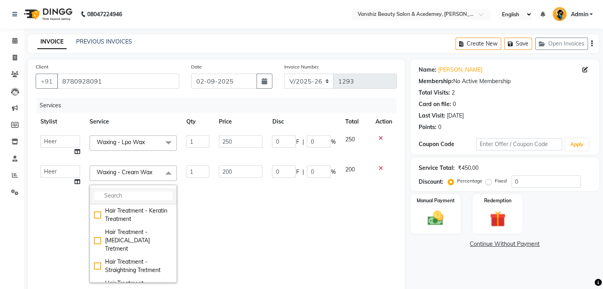
click at [117, 195] on input "multiselect-search" at bounding box center [133, 196] width 78 height 8
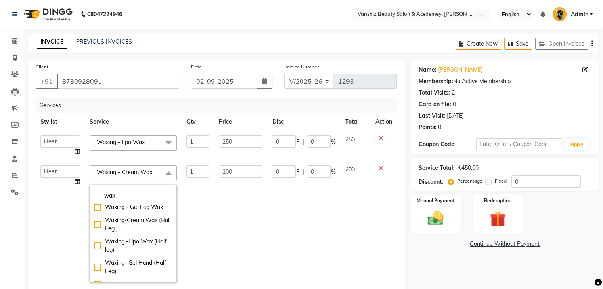
scroll to position [133, 0]
type input "wax"
click at [94, 247] on div "Waxing -Lipo Wax (Half leg)" at bounding box center [133, 246] width 78 height 17
checkbox input "false"
checkbox input "true"
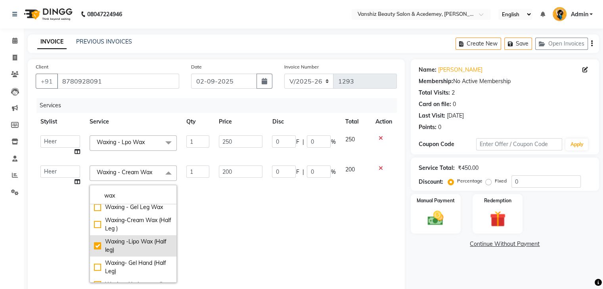
type input "300"
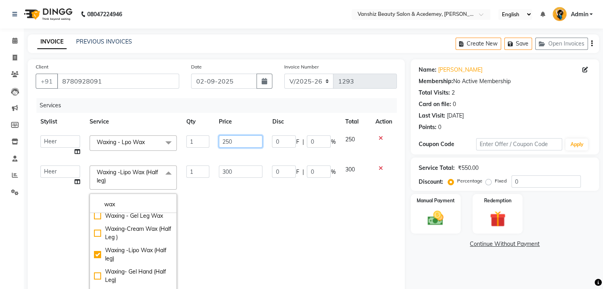
click at [244, 141] on input "250" at bounding box center [241, 141] width 44 height 12
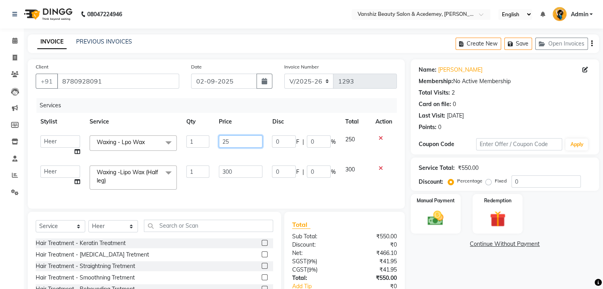
type input "2"
type input "150"
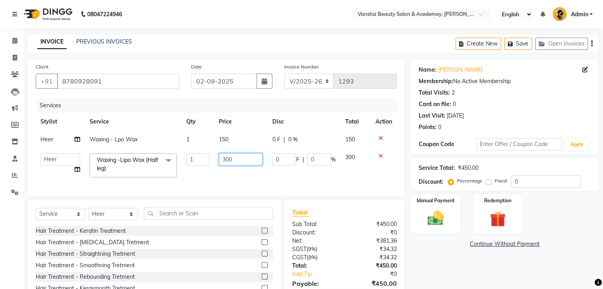
click at [233, 170] on td "300" at bounding box center [240, 166] width 53 height 34
type input "3"
type input "200"
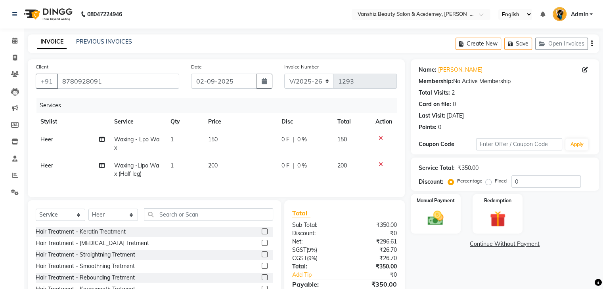
click at [288, 183] on div "Services Stylist Service Qty Price Disc Total Action Heer Waxing - Lpo Wax 1 15…" at bounding box center [216, 143] width 361 height 91
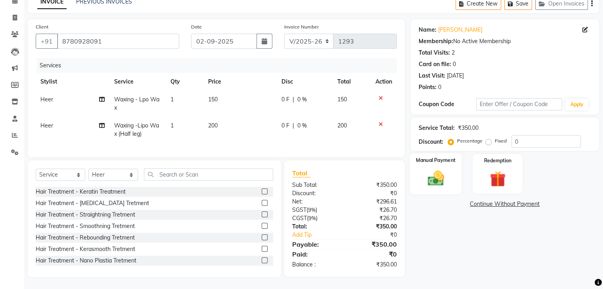
click at [444, 169] on img at bounding box center [435, 178] width 27 height 19
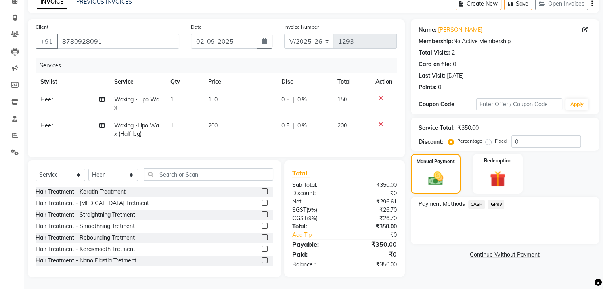
click at [480, 200] on span "CASH" at bounding box center [476, 204] width 17 height 9
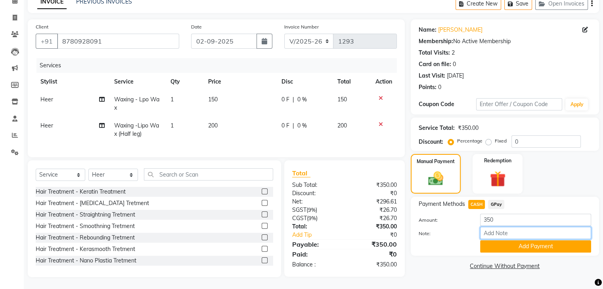
click at [498, 231] on input "Note:" at bounding box center [535, 233] width 111 height 12
type input "cash"
click at [530, 240] on button "Add Payment" at bounding box center [535, 246] width 111 height 12
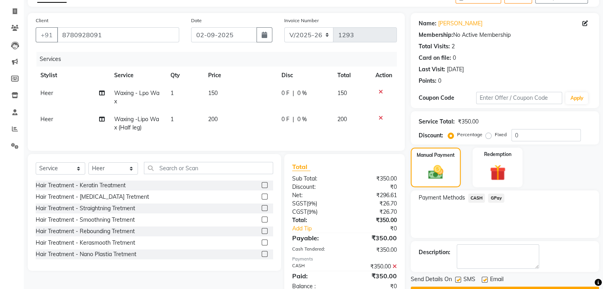
click at [484, 280] on label at bounding box center [484, 280] width 6 height 6
click at [484, 280] on input "checkbox" at bounding box center [483, 280] width 5 height 5
checkbox input "false"
click at [458, 279] on label at bounding box center [458, 280] width 6 height 6
click at [458, 279] on input "checkbox" at bounding box center [457, 280] width 5 height 5
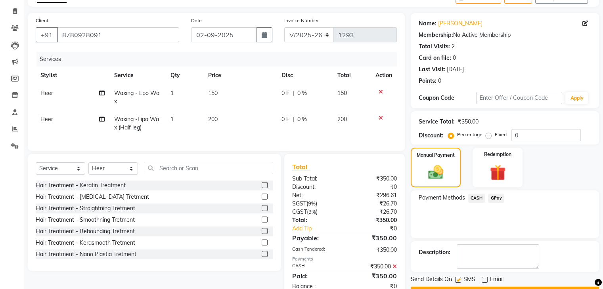
checkbox input "false"
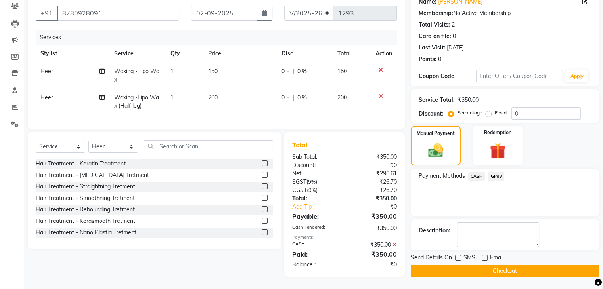
click at [471, 268] on button "Checkout" at bounding box center [504, 271] width 188 height 12
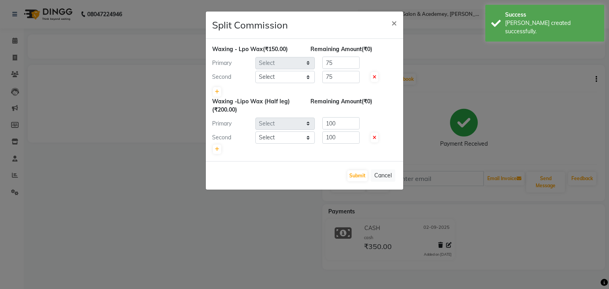
select select "88512"
select select "88224"
select select "88512"
select select "88224"
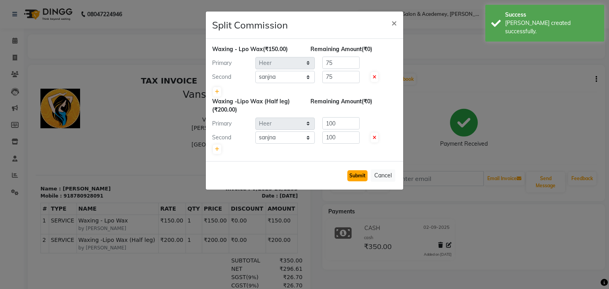
click at [362, 175] on button "Submit" at bounding box center [357, 175] width 20 height 11
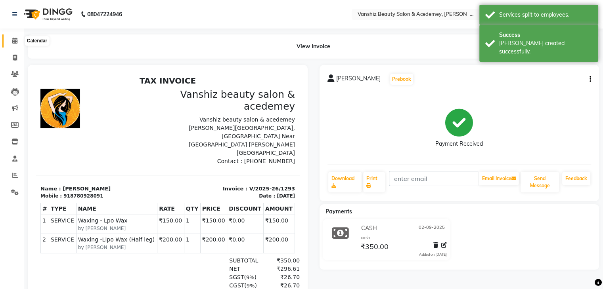
click at [13, 42] on icon at bounding box center [14, 41] width 5 height 6
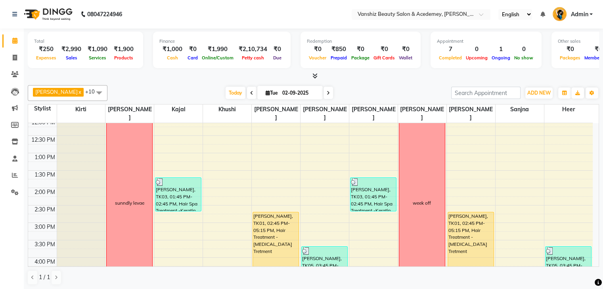
scroll to position [147, 0]
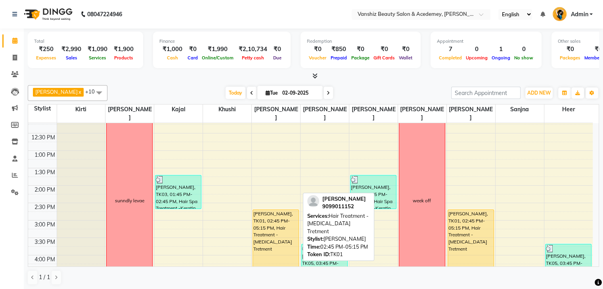
click at [268, 231] on div "[PERSON_NAME], TK01, 02:45 PM-05:15 PM, Hair Treatment - [MEDICAL_DATA] Tretment" at bounding box center [276, 252] width 46 height 85
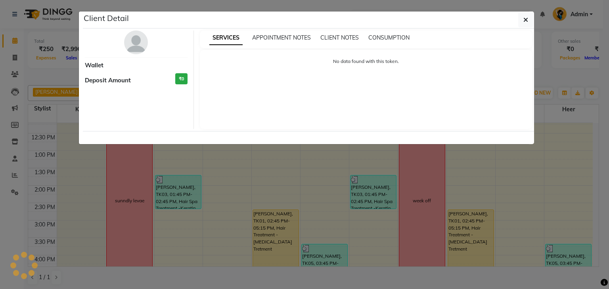
select select "1"
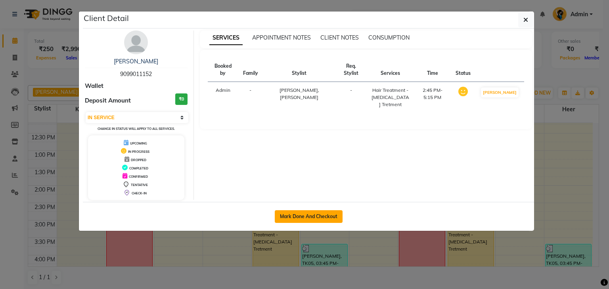
click at [305, 217] on button "Mark Done And Checkout" at bounding box center [309, 216] width 68 height 13
select select "service"
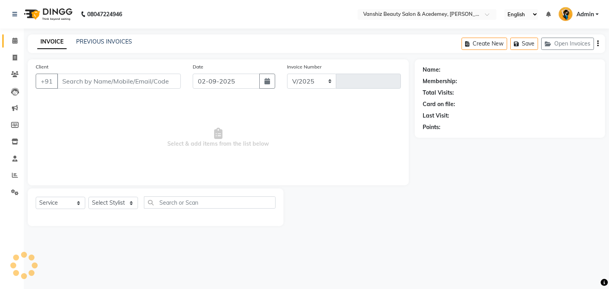
select select "5403"
type input "1294"
type input "9099011152"
select select "87124"
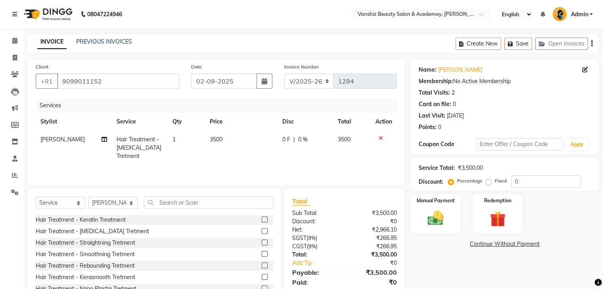
click at [210, 141] on span "3500" at bounding box center [216, 139] width 13 height 7
select select "87124"
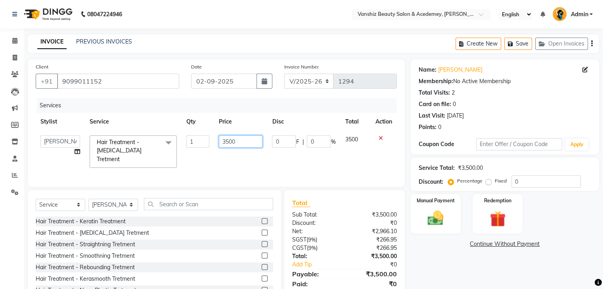
click at [244, 140] on input "3500" at bounding box center [241, 141] width 44 height 12
type input "3"
type input "1500"
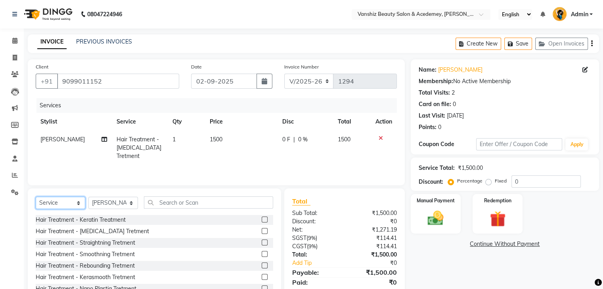
click at [58, 199] on select "Select Service Product Membership Package Voucher Prepaid Gift Card" at bounding box center [61, 203] width 50 height 12
select select "product"
click at [36, 197] on select "Select Service Product Membership Package Voucher Prepaid Gift Card" at bounding box center [61, 203] width 50 height 12
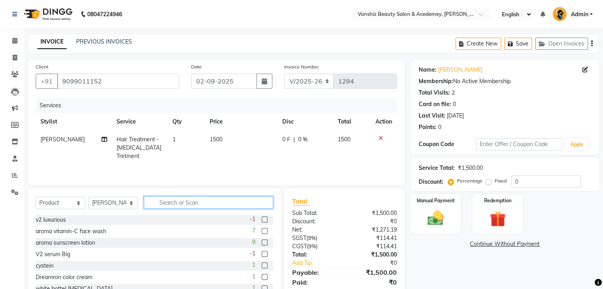
click at [181, 201] on input "text" at bounding box center [208, 203] width 129 height 12
type input "v2"
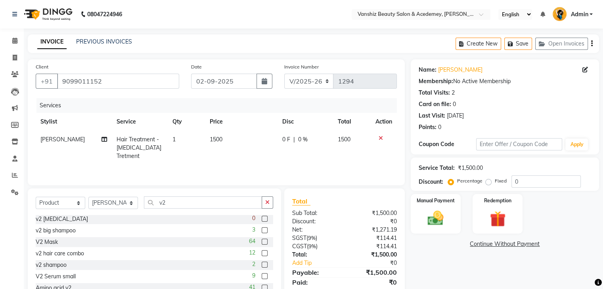
click at [261, 276] on label at bounding box center [264, 276] width 6 height 6
click at [261, 276] on input "checkbox" at bounding box center [263, 276] width 5 height 5
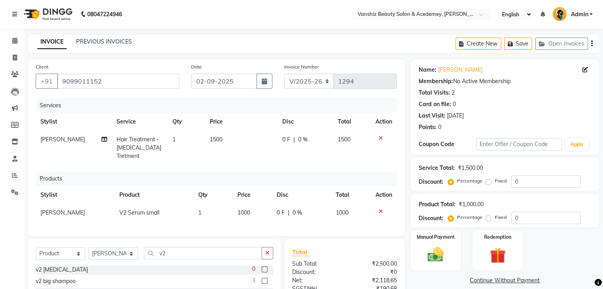
checkbox input "false"
click at [380, 209] on icon at bounding box center [380, 212] width 4 height 6
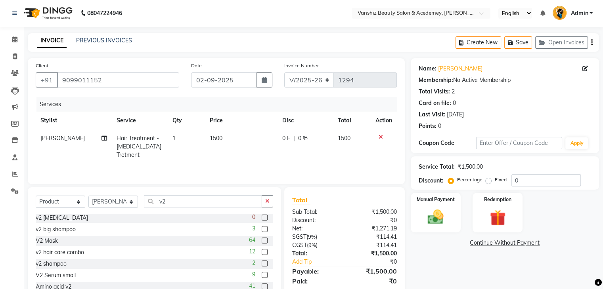
scroll to position [29, 0]
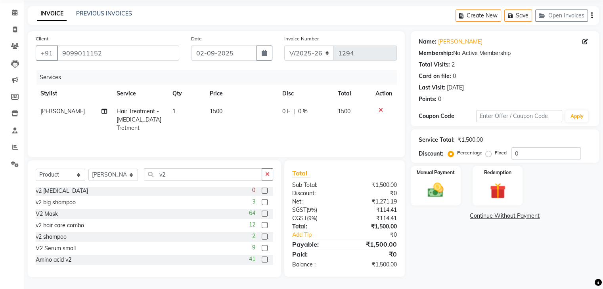
click at [261, 224] on label at bounding box center [264, 225] width 6 height 6
click at [261, 224] on input "checkbox" at bounding box center [263, 225] width 5 height 5
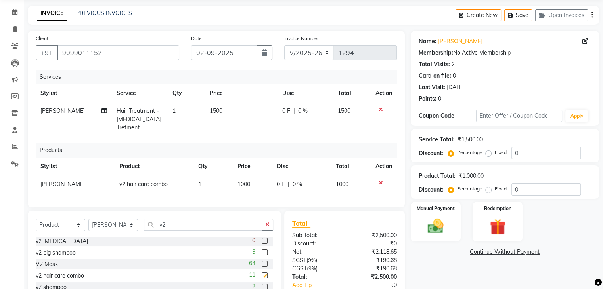
checkbox input "false"
click at [445, 216] on div "Manual Payment" at bounding box center [435, 221] width 52 height 41
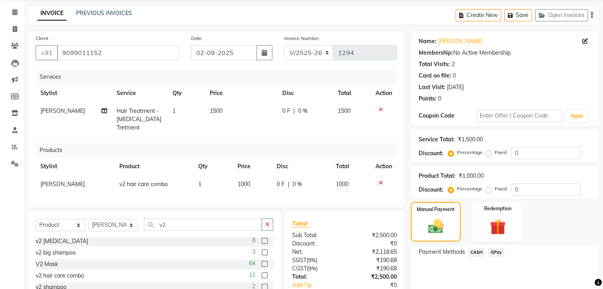
click at [495, 252] on span "GPay" at bounding box center [496, 252] width 16 height 9
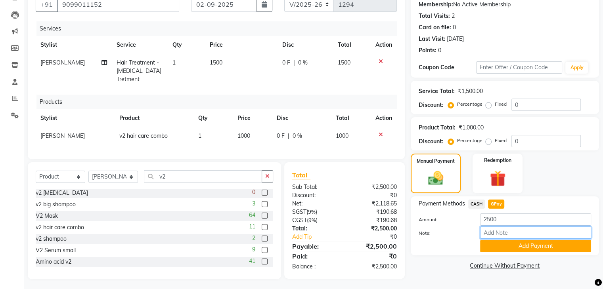
click at [497, 230] on input "Note:" at bounding box center [535, 233] width 111 height 12
type input "gpay"
click at [530, 247] on button "Add Payment" at bounding box center [535, 246] width 111 height 12
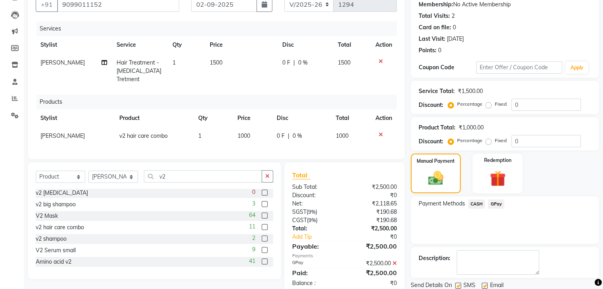
scroll to position [104, 0]
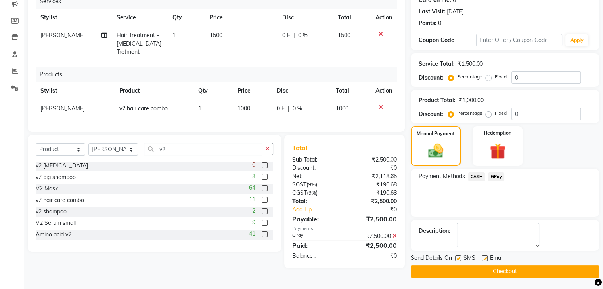
click at [483, 258] on label at bounding box center [484, 259] width 6 height 6
click at [483, 258] on input "checkbox" at bounding box center [483, 258] width 5 height 5
checkbox input "false"
click at [456, 258] on label at bounding box center [458, 259] width 6 height 6
click at [456, 258] on input "checkbox" at bounding box center [457, 258] width 5 height 5
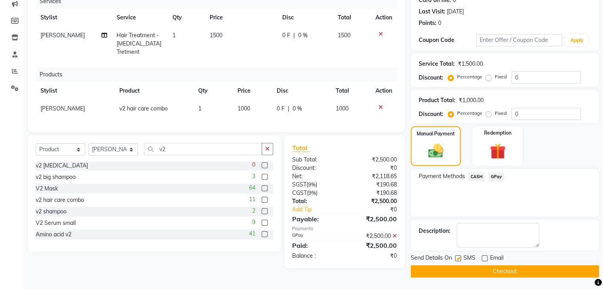
checkbox input "false"
click at [466, 269] on button "Checkout" at bounding box center [504, 271] width 188 height 12
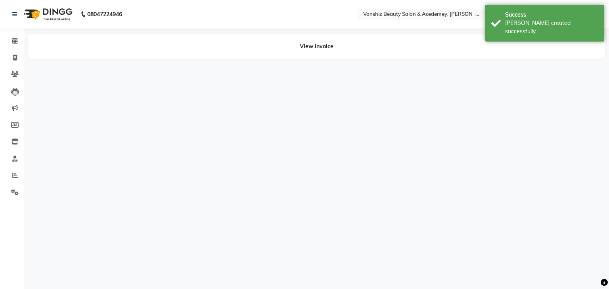
select select "87124"
select select "87766"
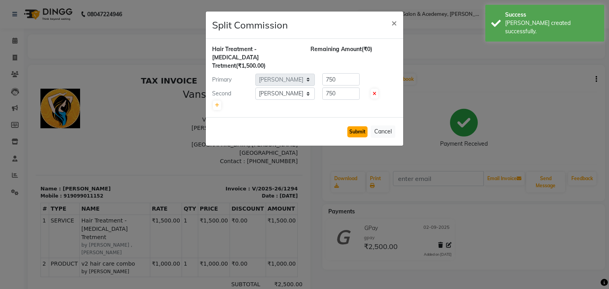
click at [357, 126] on button "Submit" at bounding box center [357, 131] width 20 height 11
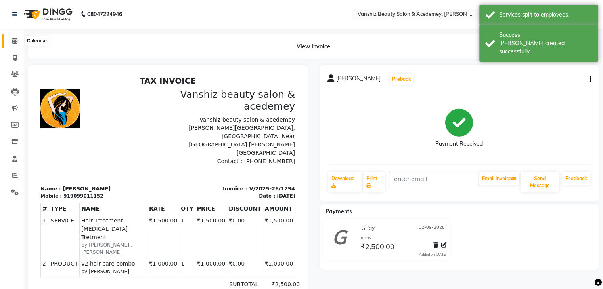
click at [17, 38] on icon at bounding box center [14, 41] width 5 height 6
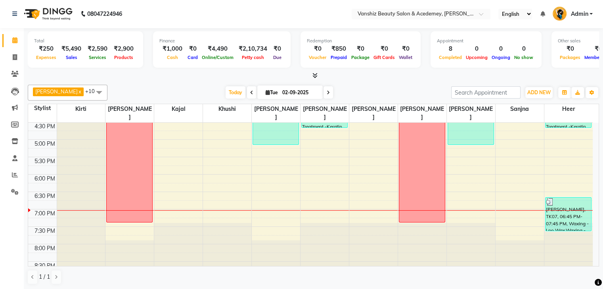
scroll to position [296, 0]
click at [178, 209] on div "8:00 AM 8:30 AM 9:00 AM 9:30 AM 10:00 AM 10:30 AM 11:00 AM 11:30 AM 12:00 PM 12…" at bounding box center [310, 52] width 564 height 453
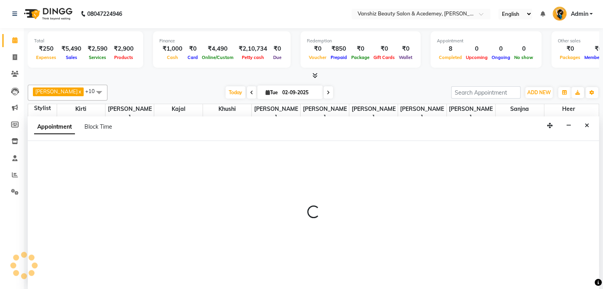
select select "68622"
select select "1155"
select select "tentative"
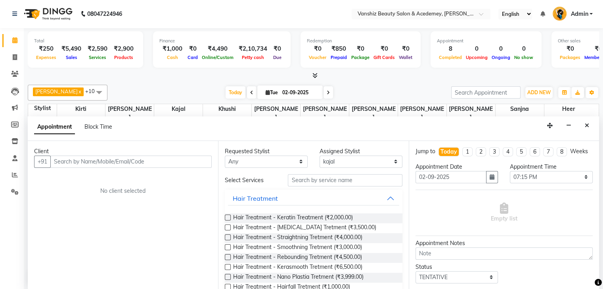
click at [116, 164] on input "text" at bounding box center [130, 162] width 161 height 12
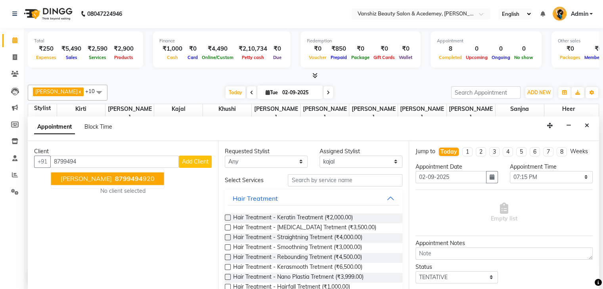
click at [132, 180] on span "8799494" at bounding box center [129, 179] width 28 height 8
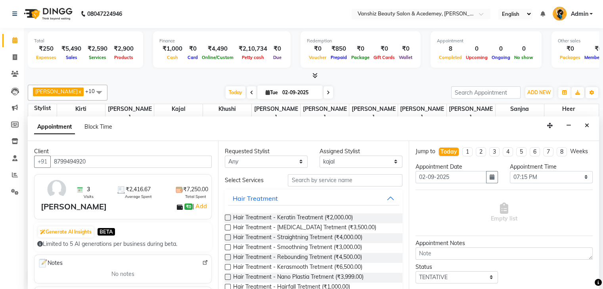
type input "8799494920"
click at [319, 177] on input "text" at bounding box center [345, 180] width 114 height 12
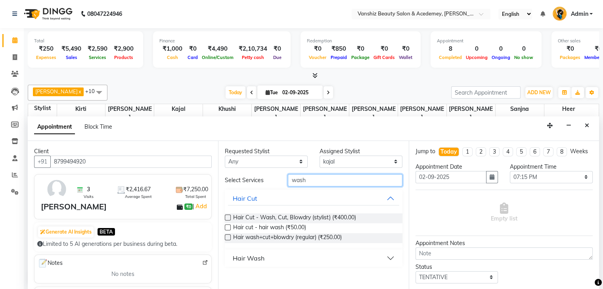
type input "wash"
click at [263, 259] on div "Hair Wash" at bounding box center [249, 259] width 32 height 10
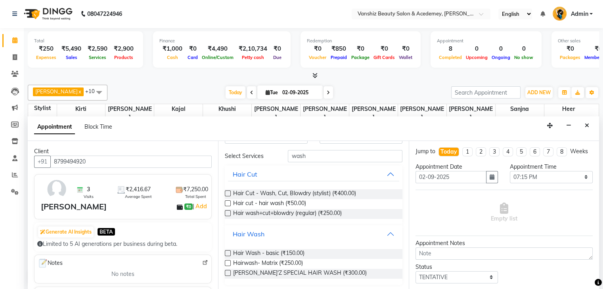
scroll to position [25, 0]
click at [228, 254] on label at bounding box center [228, 253] width 6 height 6
click at [228, 254] on input "checkbox" at bounding box center [227, 253] width 5 height 5
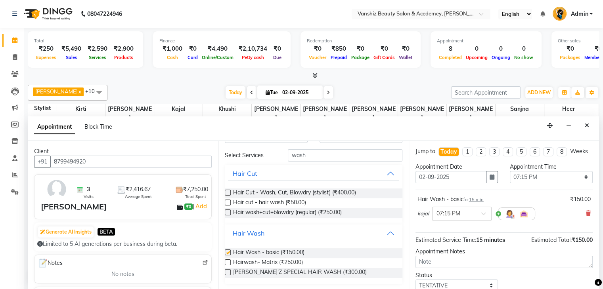
checkbox input "false"
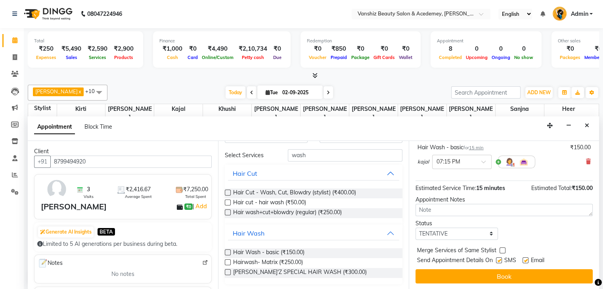
click at [524, 258] on label at bounding box center [525, 261] width 6 height 6
click at [524, 259] on input "checkbox" at bounding box center [524, 261] width 5 height 5
checkbox input "false"
click at [496, 260] on label at bounding box center [499, 261] width 6 height 6
click at [496, 260] on input "checkbox" at bounding box center [498, 261] width 5 height 5
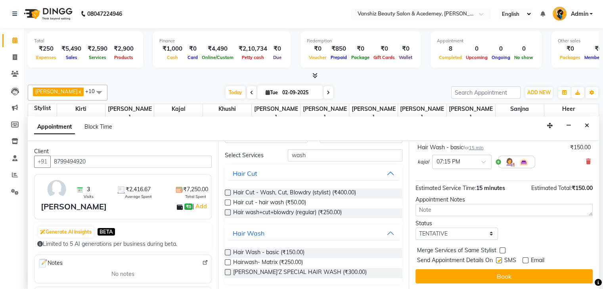
checkbox input "false"
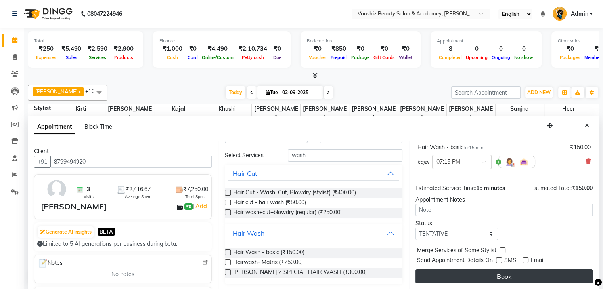
click at [501, 273] on button "Book" at bounding box center [503, 276] width 177 height 14
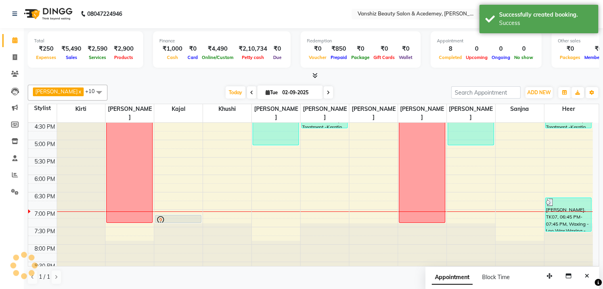
scroll to position [0, 0]
click at [15, 73] on icon at bounding box center [15, 74] width 8 height 6
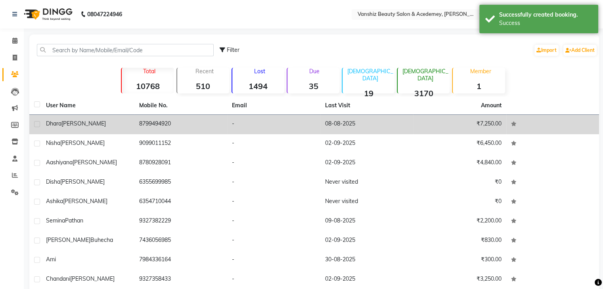
click at [129, 119] on td "[PERSON_NAME]" at bounding box center [87, 124] width 93 height 19
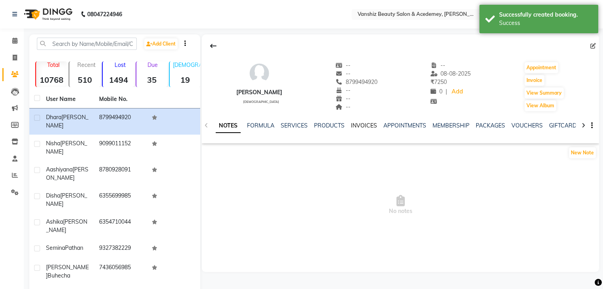
click at [355, 122] on link "INVOICES" at bounding box center [364, 125] width 26 height 7
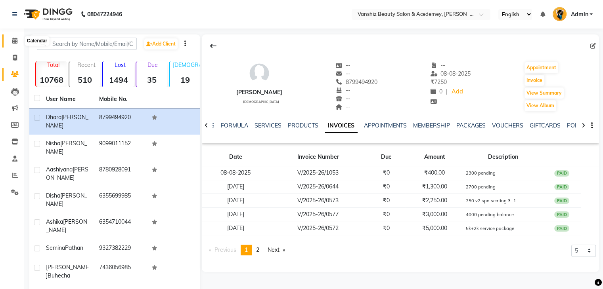
click at [12, 38] on icon at bounding box center [14, 41] width 5 height 6
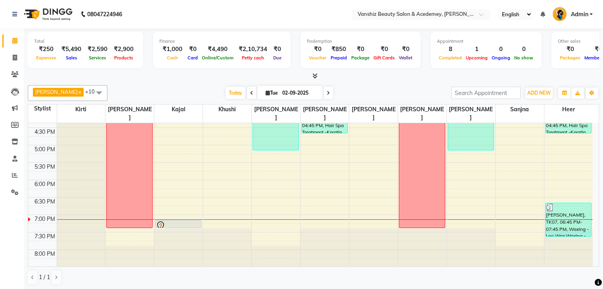
scroll to position [291, 0]
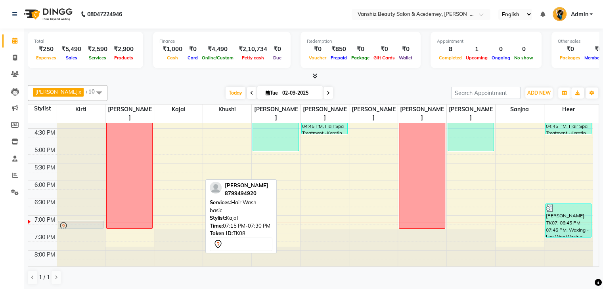
drag, startPoint x: 182, startPoint y: 216, endPoint x: 94, endPoint y: 219, distance: 88.0
click at [94, 219] on tr "[PERSON_NAME], TK08, 07:15 PM-07:30 PM, Hair Wash - basic sunndly levae [PERSON…" at bounding box center [310, 58] width 564 height 453
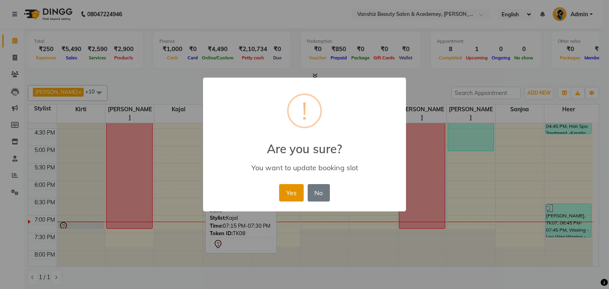
click at [290, 194] on button "Yes" at bounding box center [291, 192] width 24 height 17
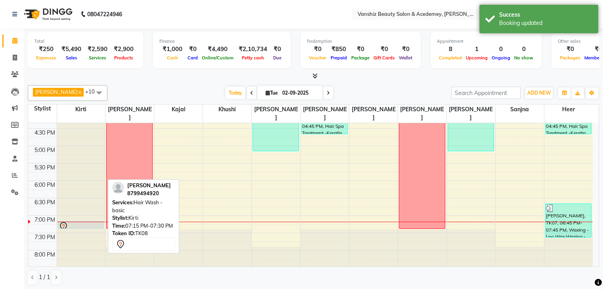
click at [80, 222] on div at bounding box center [81, 227] width 45 height 10
select select "7"
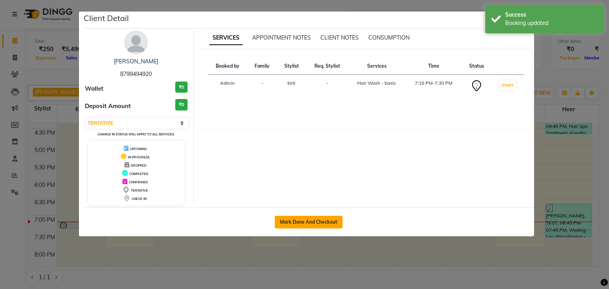
click at [339, 222] on button "Mark Done And Checkout" at bounding box center [309, 222] width 68 height 13
select select "service"
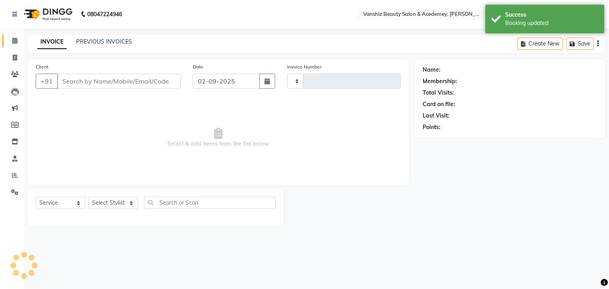
type input "1295"
select select "5403"
type input "8799494920"
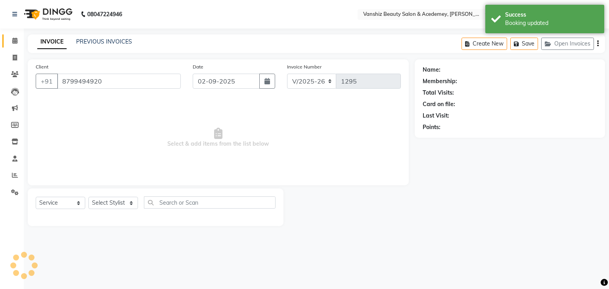
select select "38128"
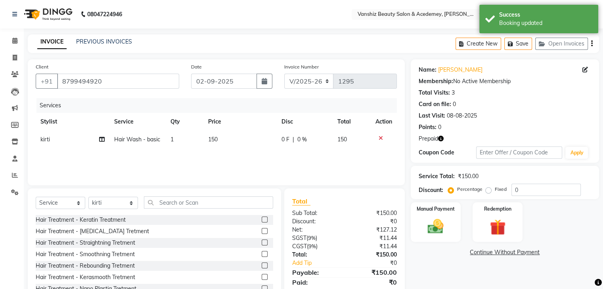
click at [216, 140] on span "150" at bounding box center [213, 139] width 10 height 7
select select "38128"
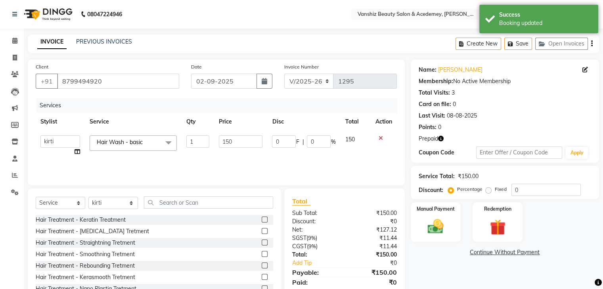
click at [152, 141] on span "Hair Wash - basic x" at bounding box center [133, 142] width 87 height 15
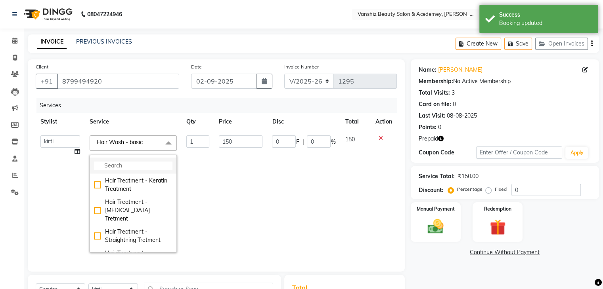
click at [135, 169] on input "multiselect-search" at bounding box center [133, 166] width 78 height 8
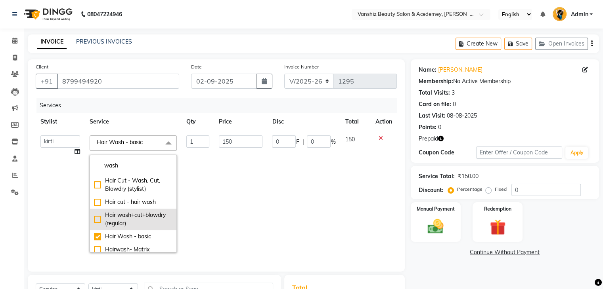
scroll to position [33, 0]
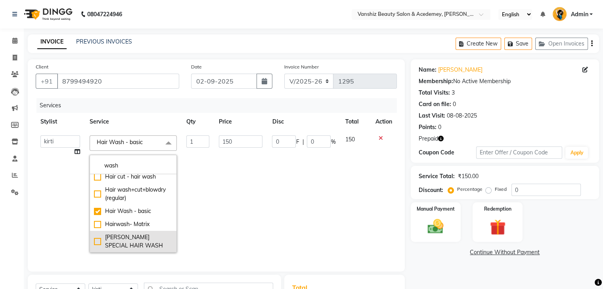
type input "wash"
click at [95, 239] on div "[PERSON_NAME] SPECIAL HAIR WASH" at bounding box center [133, 241] width 78 height 17
checkbox input "false"
checkbox input "true"
type input "300"
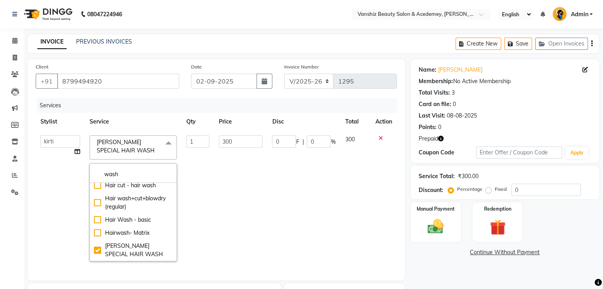
click at [300, 198] on td "0 F | 0 %" at bounding box center [303, 198] width 73 height 135
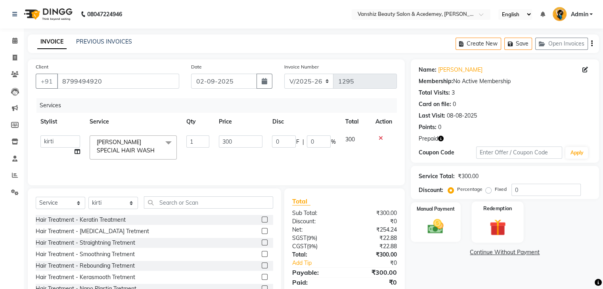
click at [509, 219] on img at bounding box center [497, 227] width 27 height 20
click at [484, 253] on span "Prepaid 2" at bounding box center [481, 253] width 26 height 9
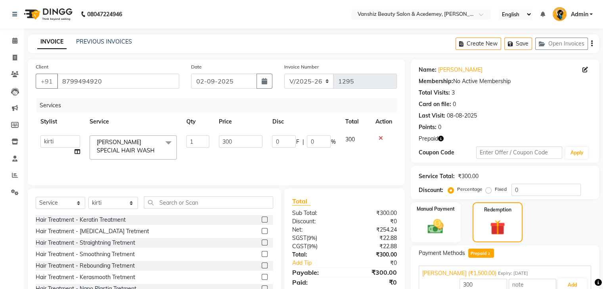
scroll to position [57, 0]
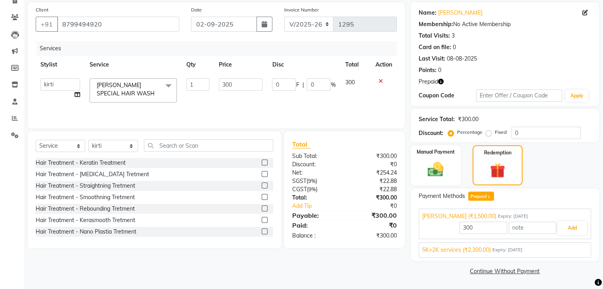
click at [485, 249] on span "5K+2K services (₹2,300.00)" at bounding box center [456, 250] width 69 height 8
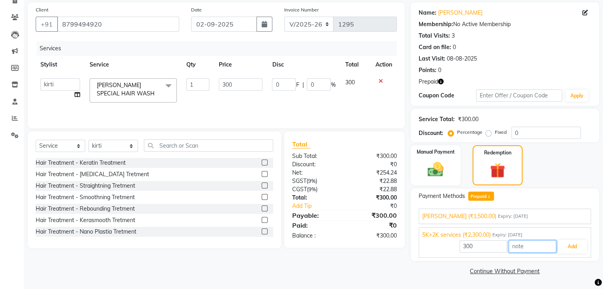
click at [518, 245] on input "text" at bounding box center [532, 246] width 48 height 12
click at [580, 244] on button "Add" at bounding box center [571, 246] width 29 height 13
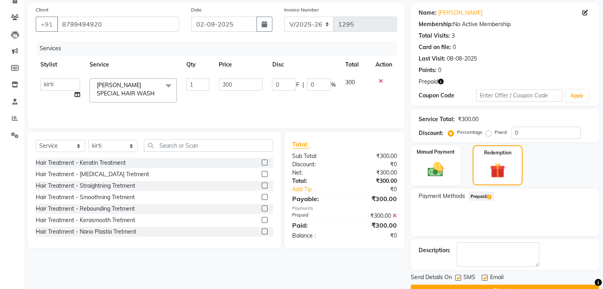
click at [483, 279] on label at bounding box center [484, 278] width 6 height 6
click at [483, 279] on input "checkbox" at bounding box center [483, 278] width 5 height 5
checkbox input "false"
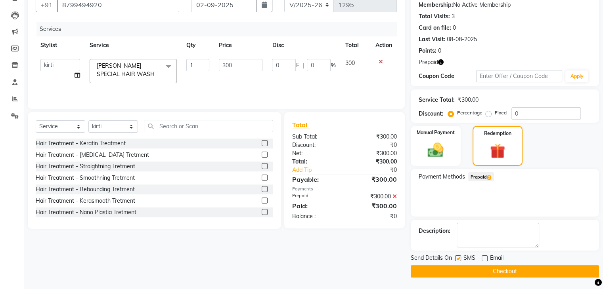
click at [480, 272] on button "Checkout" at bounding box center [504, 271] width 188 height 12
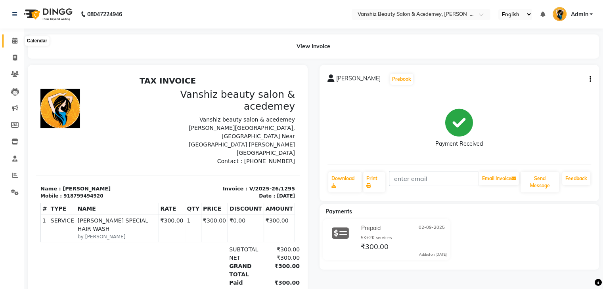
click at [9, 41] on span at bounding box center [15, 40] width 14 height 9
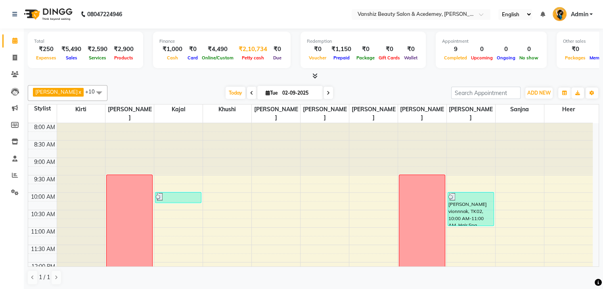
click at [254, 48] on div "₹2,10,734" at bounding box center [252, 49] width 35 height 9
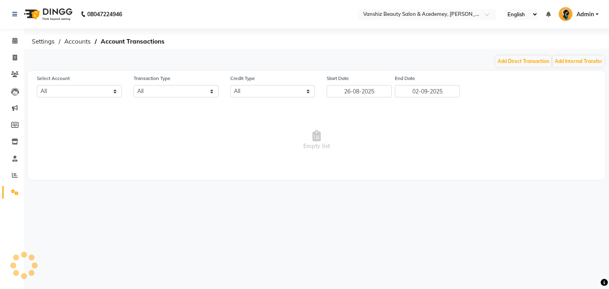
select select "4331"
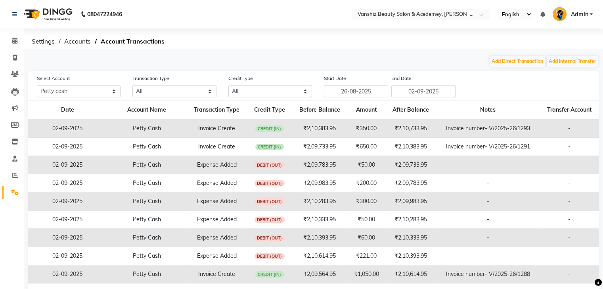
click at [9, 12] on div "08047224946" at bounding box center [67, 14] width 122 height 22
click at [15, 14] on icon at bounding box center [14, 14] width 5 height 6
